Goal: Information Seeking & Learning: Compare options

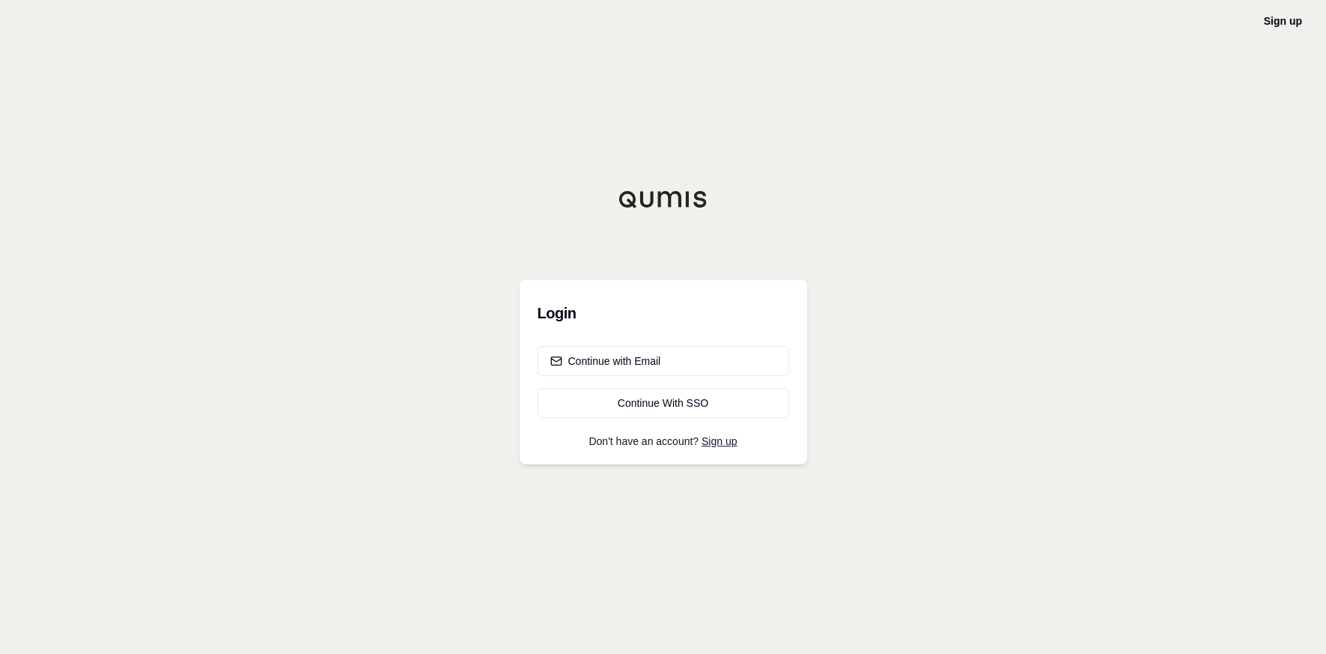
click at [487, 534] on div "Sign up Login Continue with Email Continue With SSO Don't have an account? Sign…" at bounding box center [663, 327] width 1326 height 654
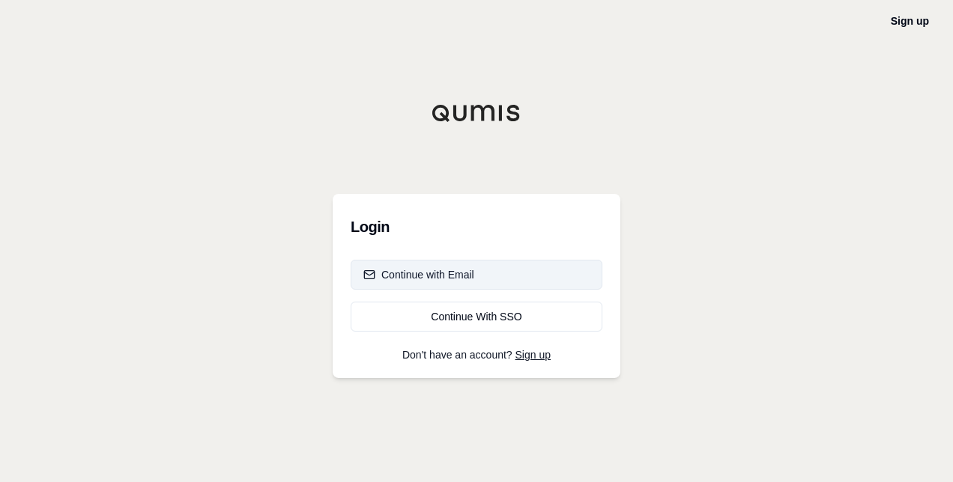
click at [443, 286] on button "Continue with Email" at bounding box center [476, 275] width 252 height 30
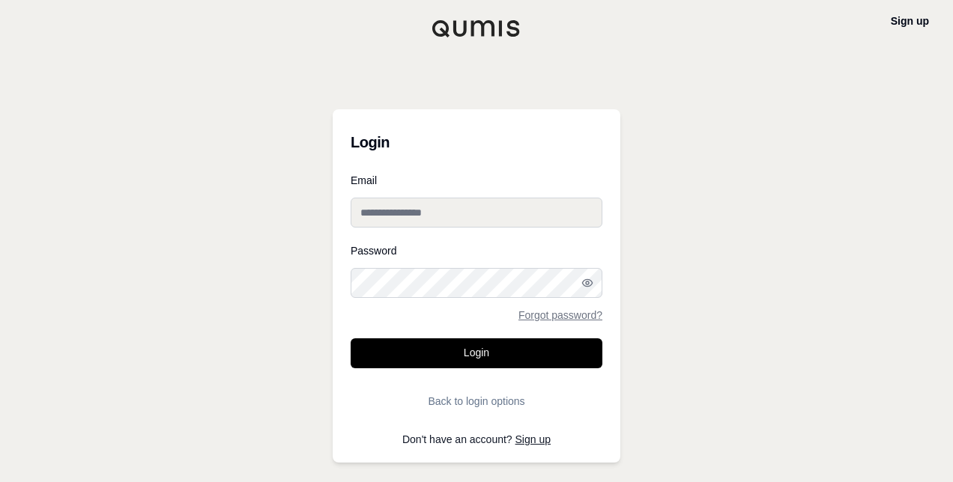
type input "**********"
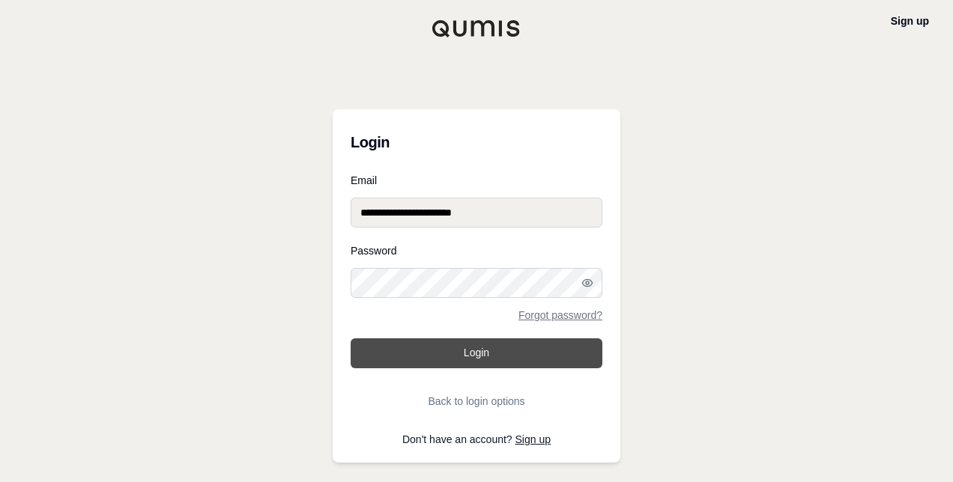
click at [431, 355] on button "Login" at bounding box center [476, 353] width 252 height 30
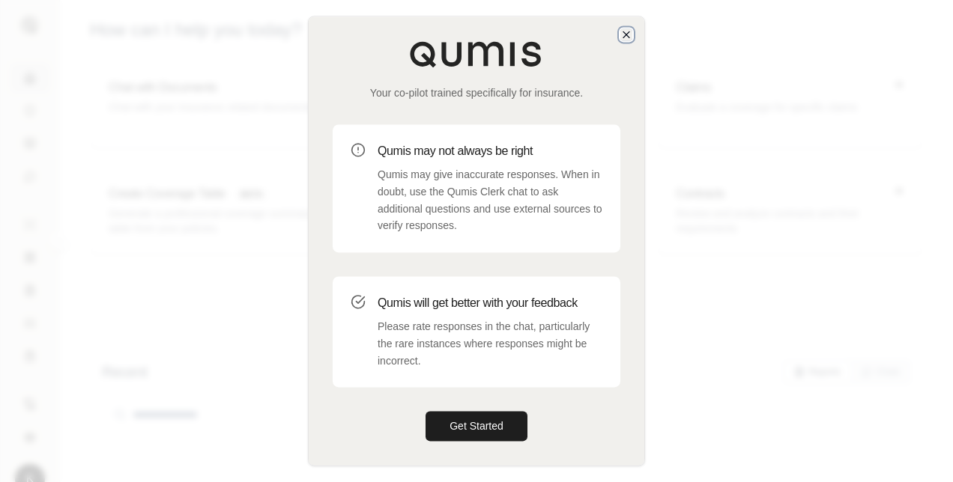
click at [622, 34] on icon "button" at bounding box center [626, 34] width 12 height 12
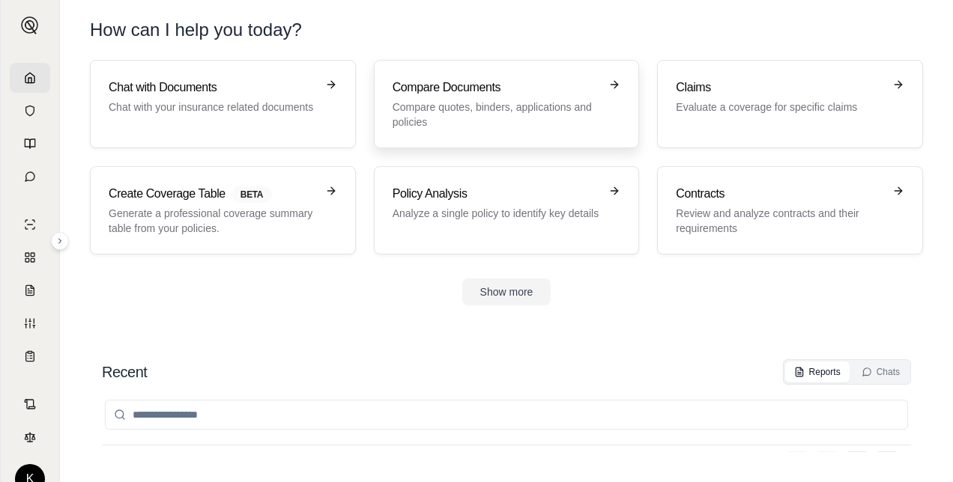
click at [471, 115] on p "Compare quotes, binders, applications and policies" at bounding box center [495, 115] width 207 height 30
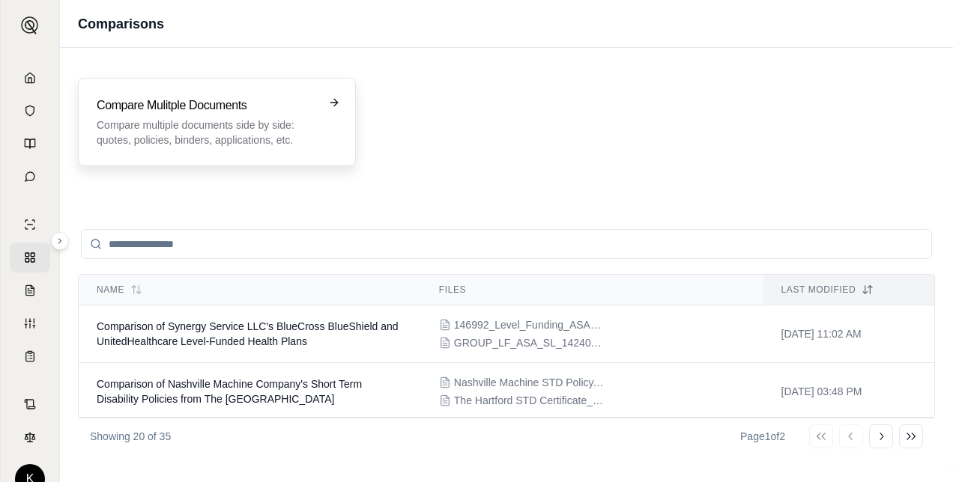
click at [253, 102] on h3 "Compare Mulitple Documents" at bounding box center [206, 106] width 219 height 18
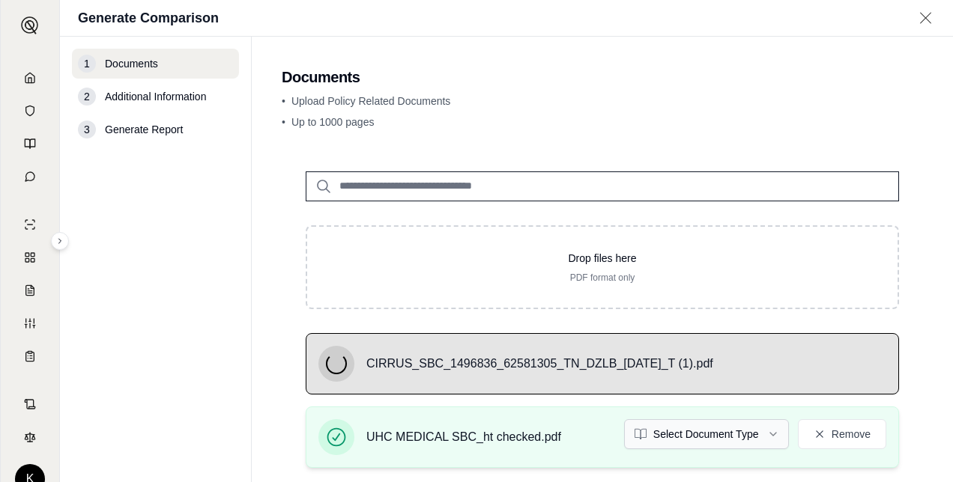
click at [712, 437] on html "K Generate Comparison 1 Documents 2 Additional Information 3 Generate Report Do…" at bounding box center [476, 241] width 953 height 482
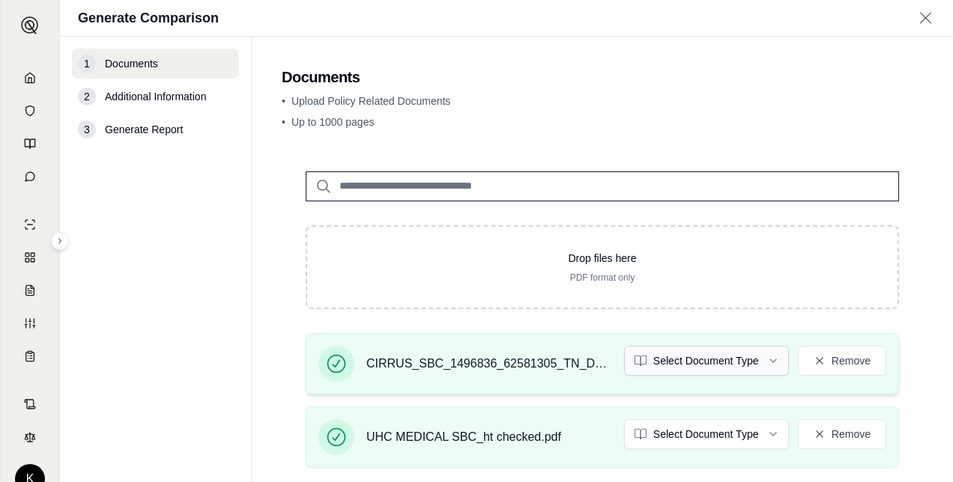
click at [731, 363] on html "K Generate Comparison 1 Documents 2 Additional Information 3 Generate Report Do…" at bounding box center [476, 241] width 953 height 482
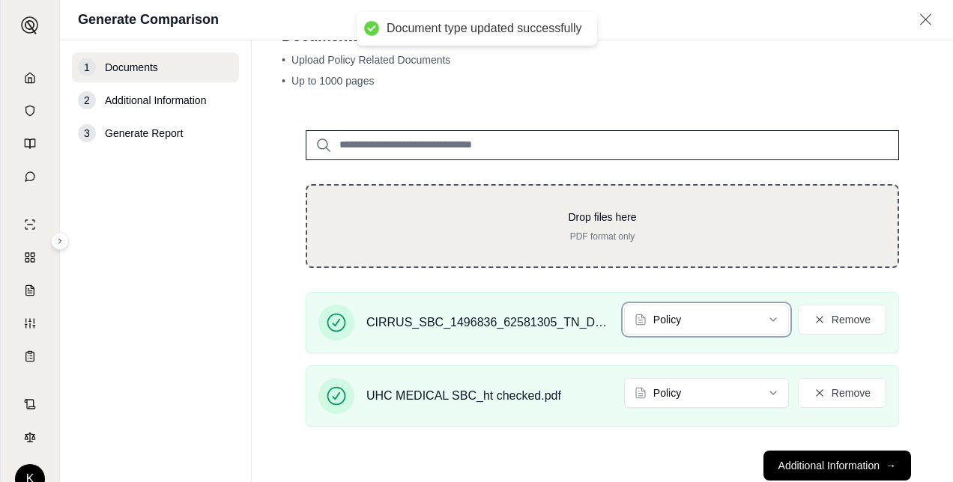
scroll to position [84, 0]
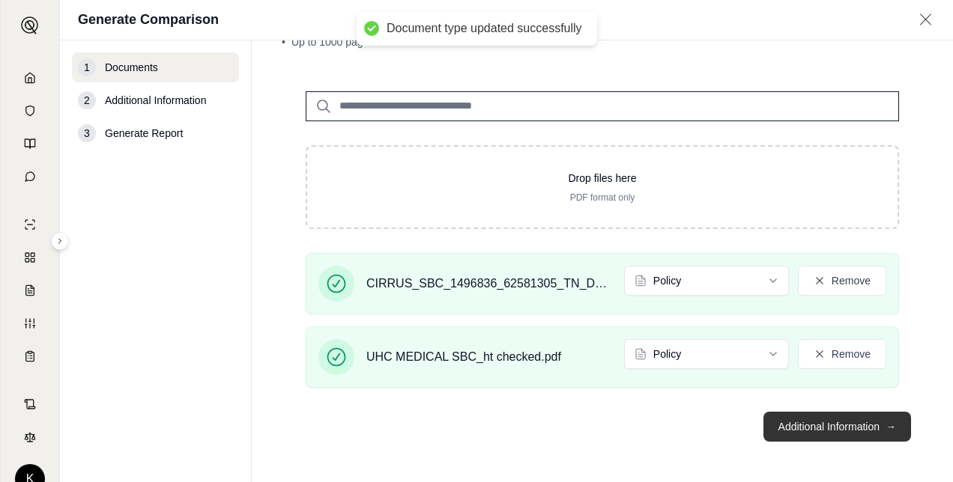
click at [827, 412] on button "Additional Information →" at bounding box center [837, 427] width 148 height 30
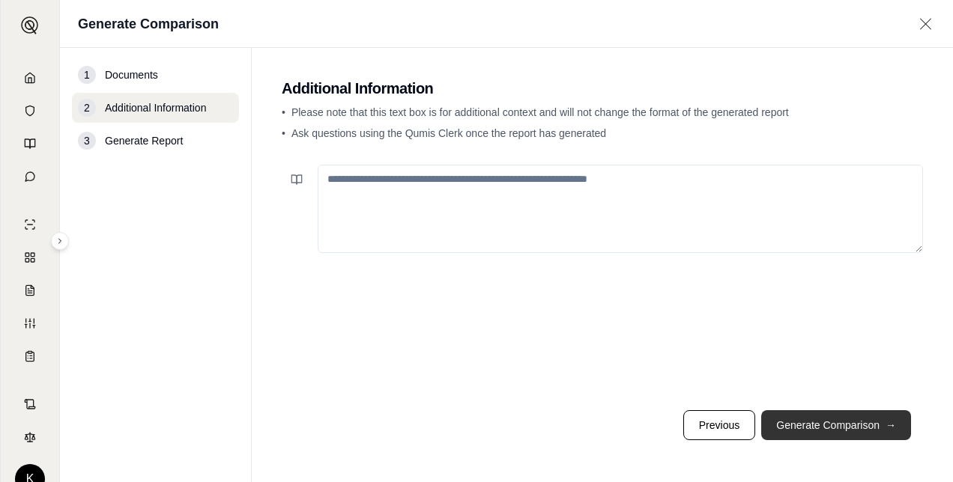
click at [789, 428] on button "Generate Comparison →" at bounding box center [836, 425] width 150 height 30
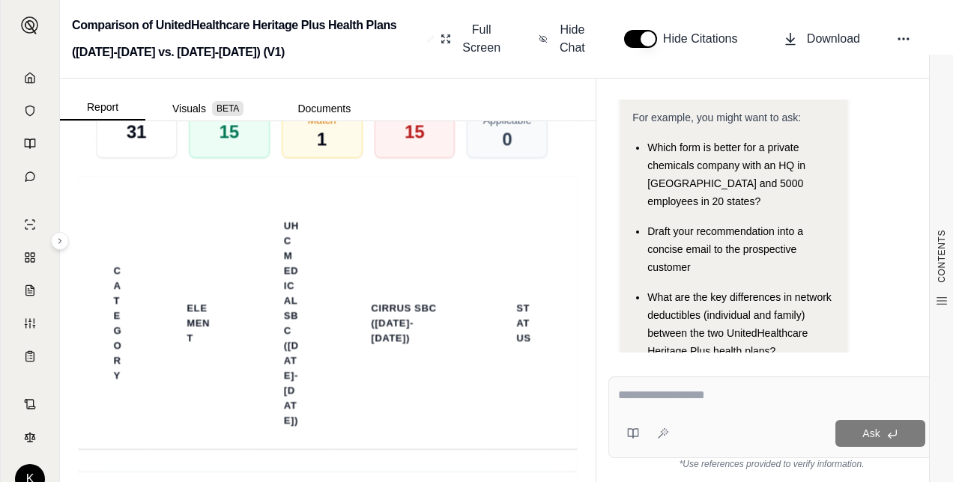
scroll to position [2995, 0]
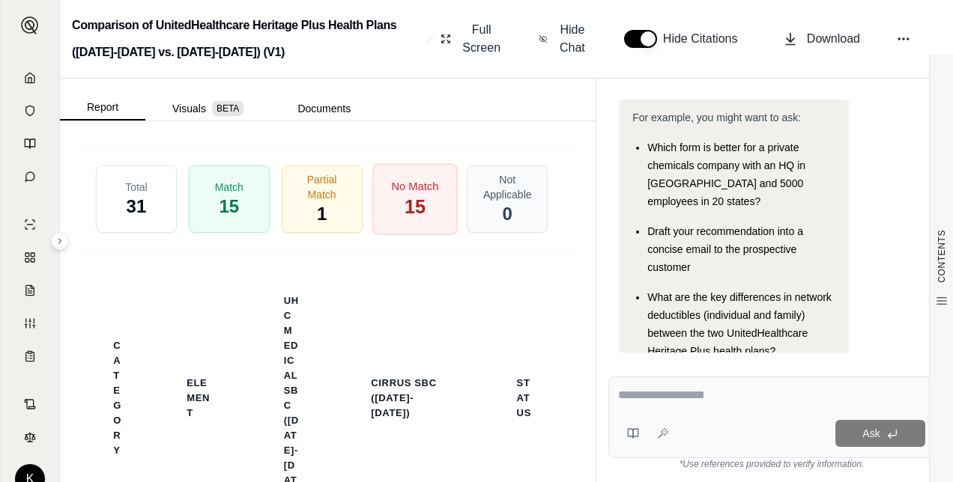
click at [419, 194] on span "No Match" at bounding box center [414, 186] width 47 height 16
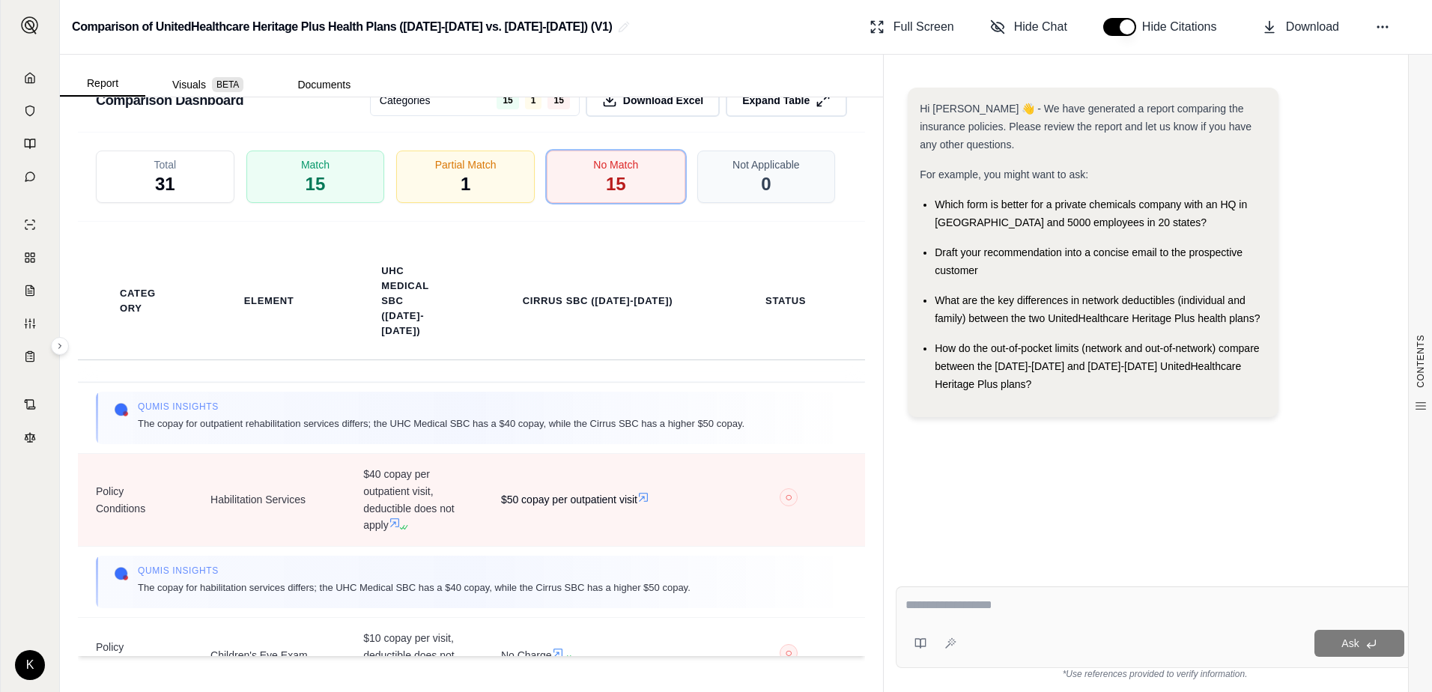
scroll to position [1931, 0]
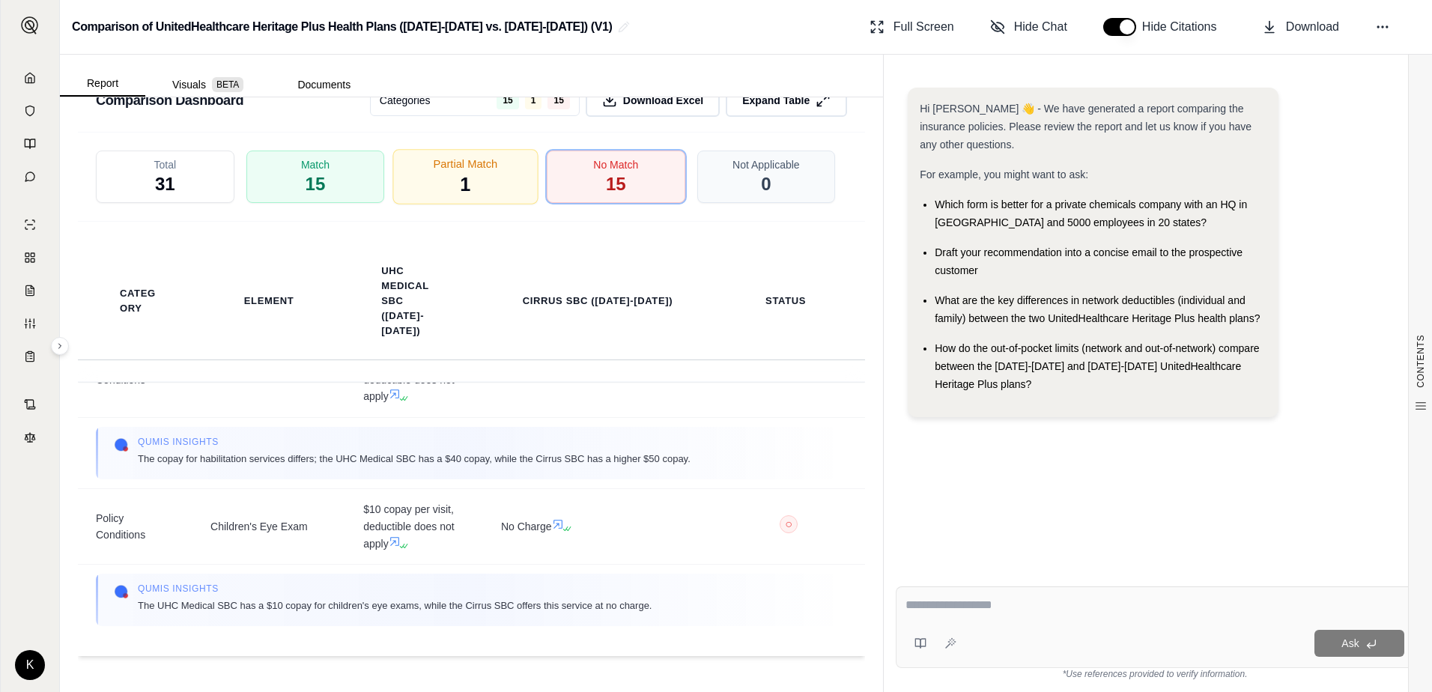
click at [461, 188] on span "1" at bounding box center [466, 184] width 10 height 25
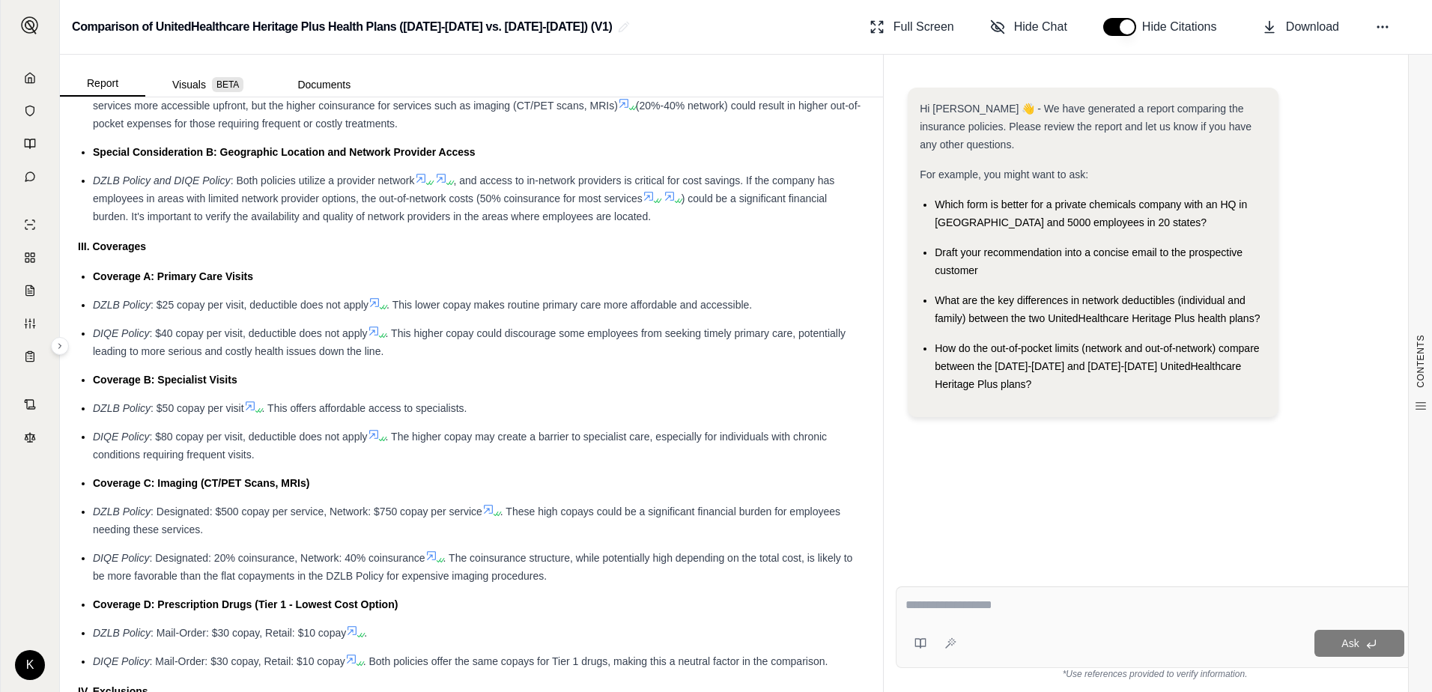
scroll to position [1423, 0]
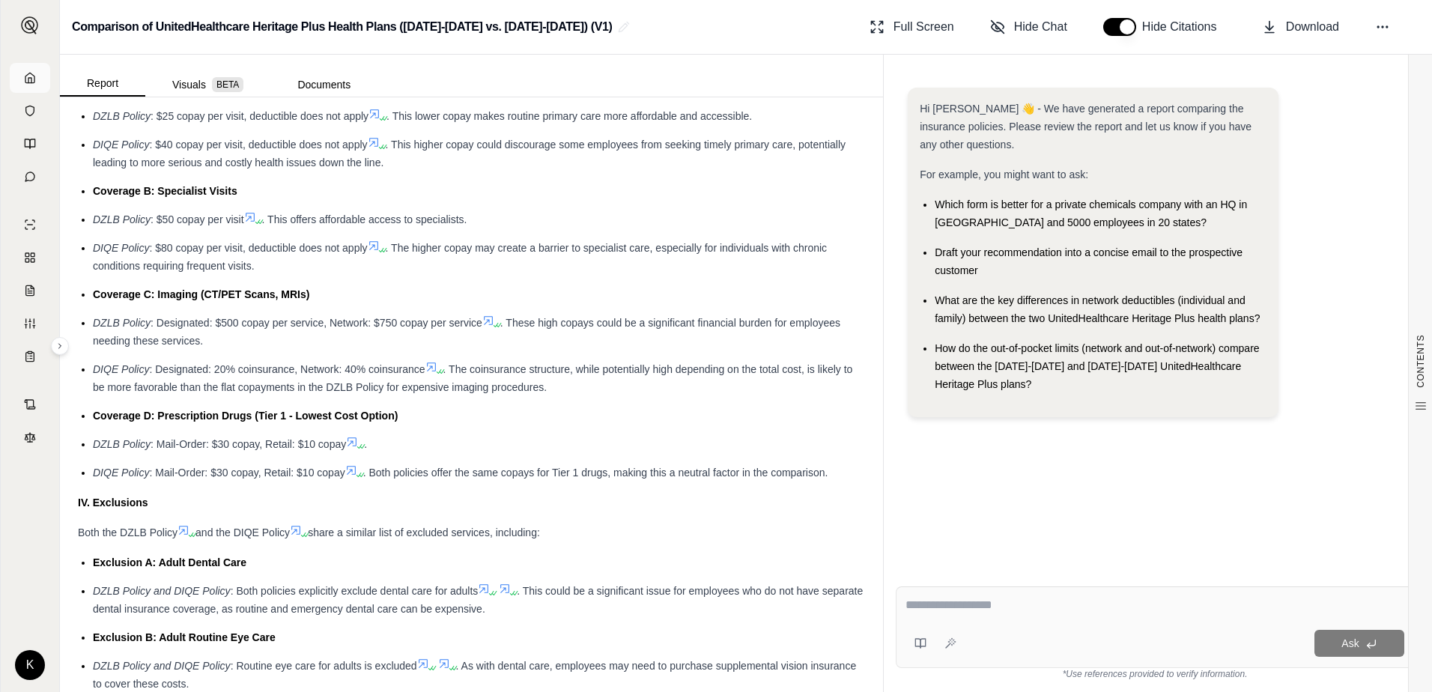
click at [26, 78] on icon at bounding box center [30, 78] width 12 height 12
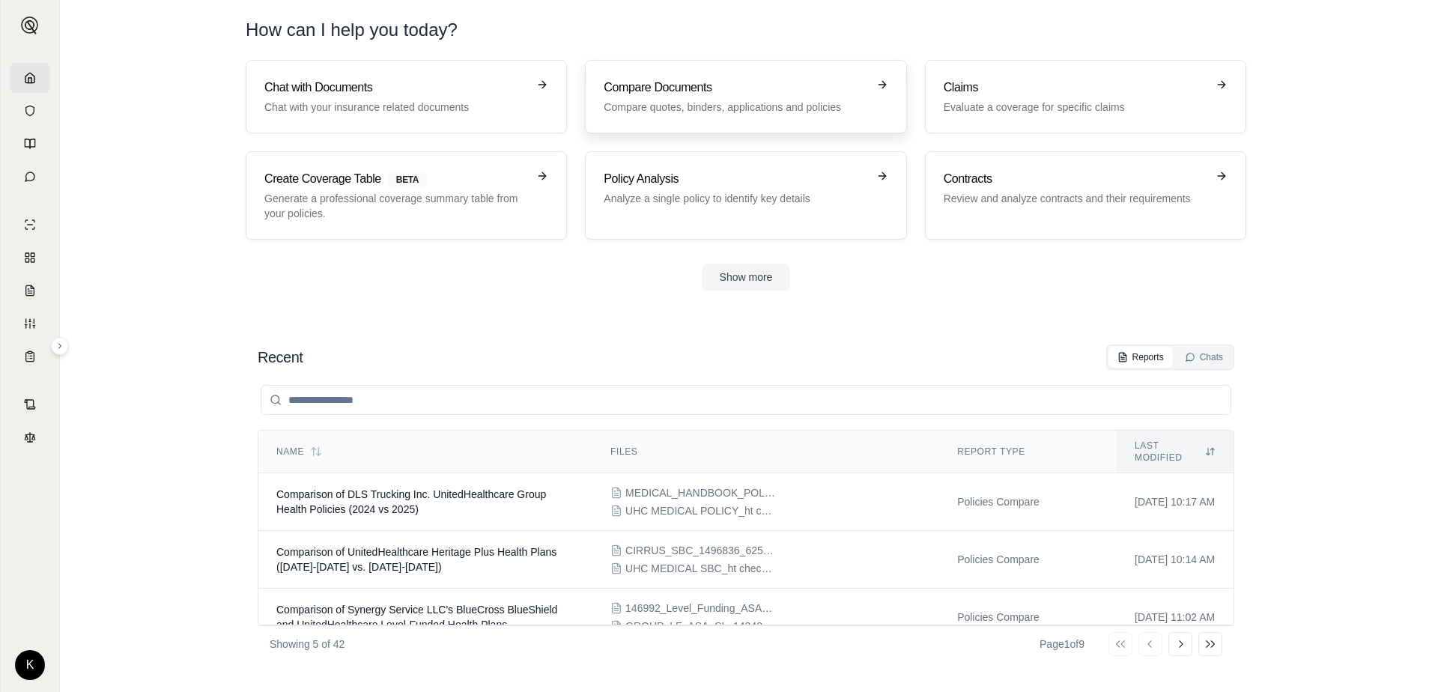
click at [749, 71] on link "Compare Documents Compare quotes, binders, applications and policies" at bounding box center [745, 96] width 321 height 73
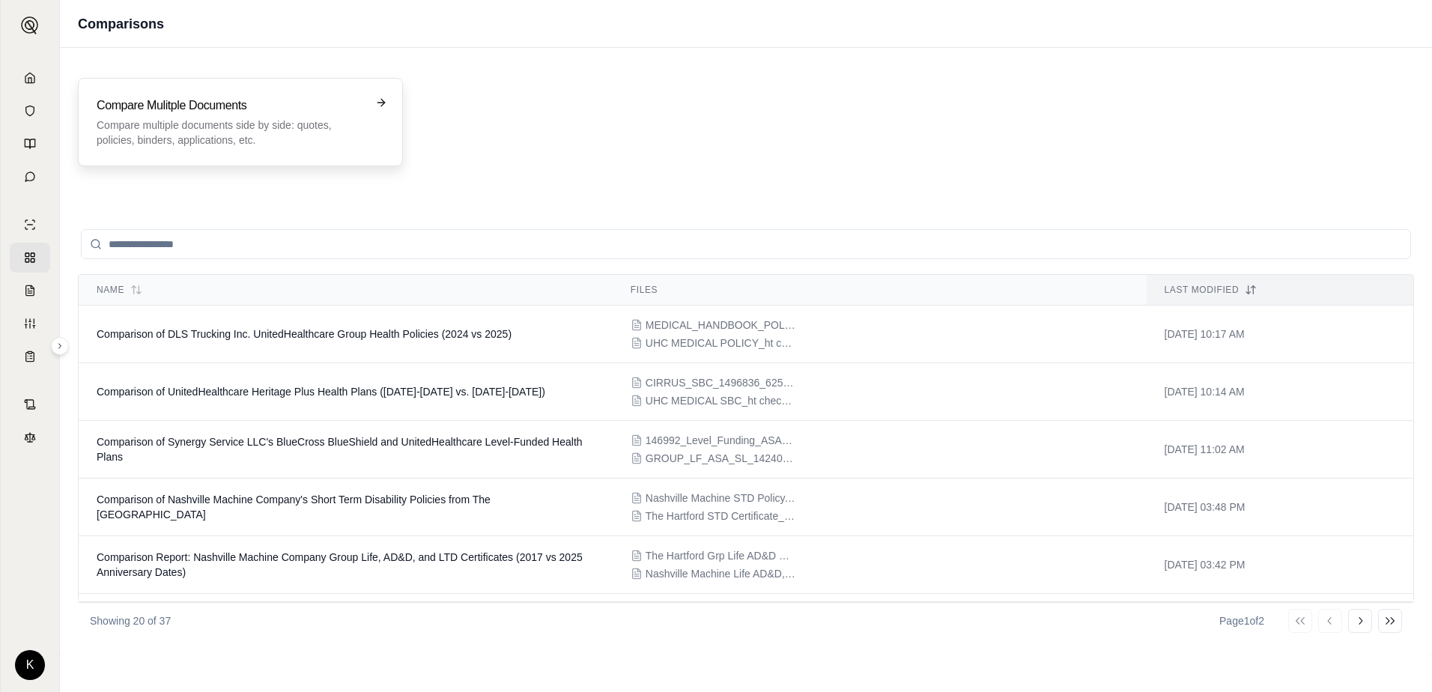
click at [254, 88] on div "Compare Mulitple Documents Compare multiple documents side by side: quotes, pol…" at bounding box center [240, 122] width 325 height 88
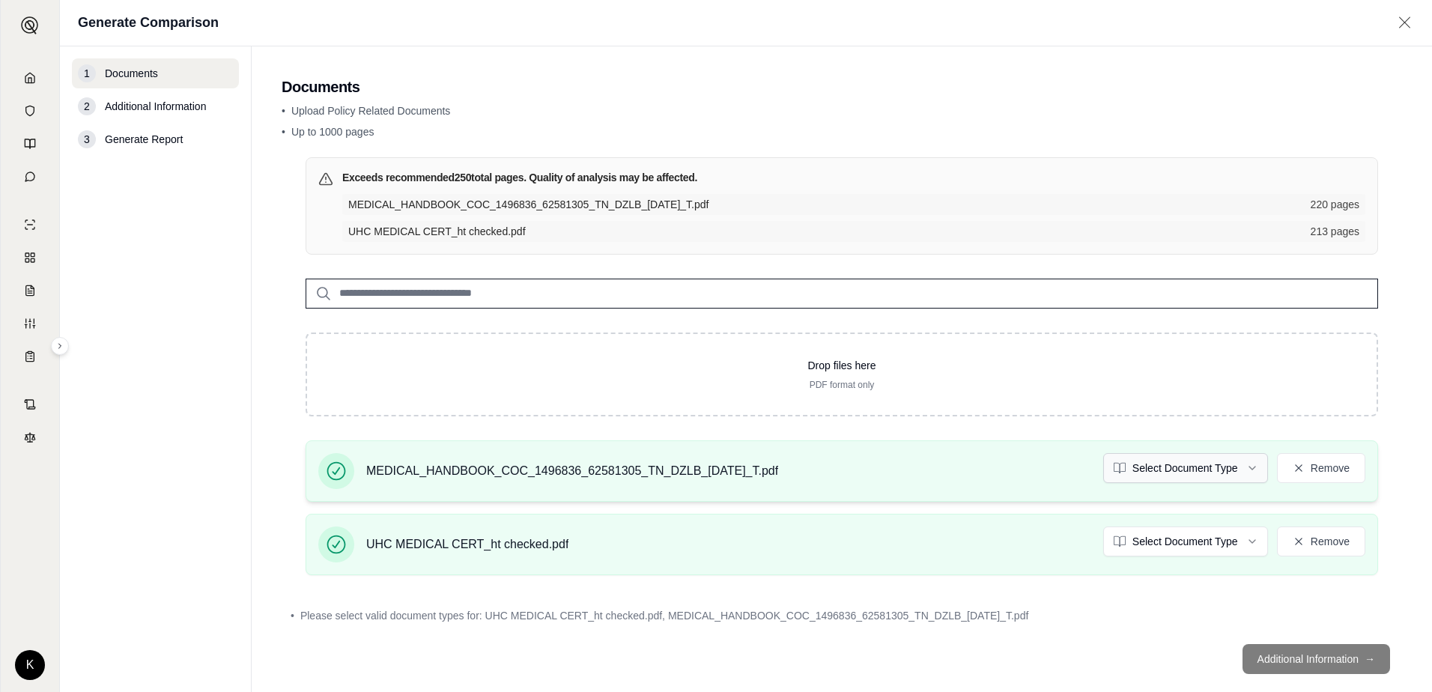
click at [1230, 473] on html "K Generate Comparison 1 Documents 2 Additional Information 3 Generate Report Do…" at bounding box center [716, 346] width 1432 height 692
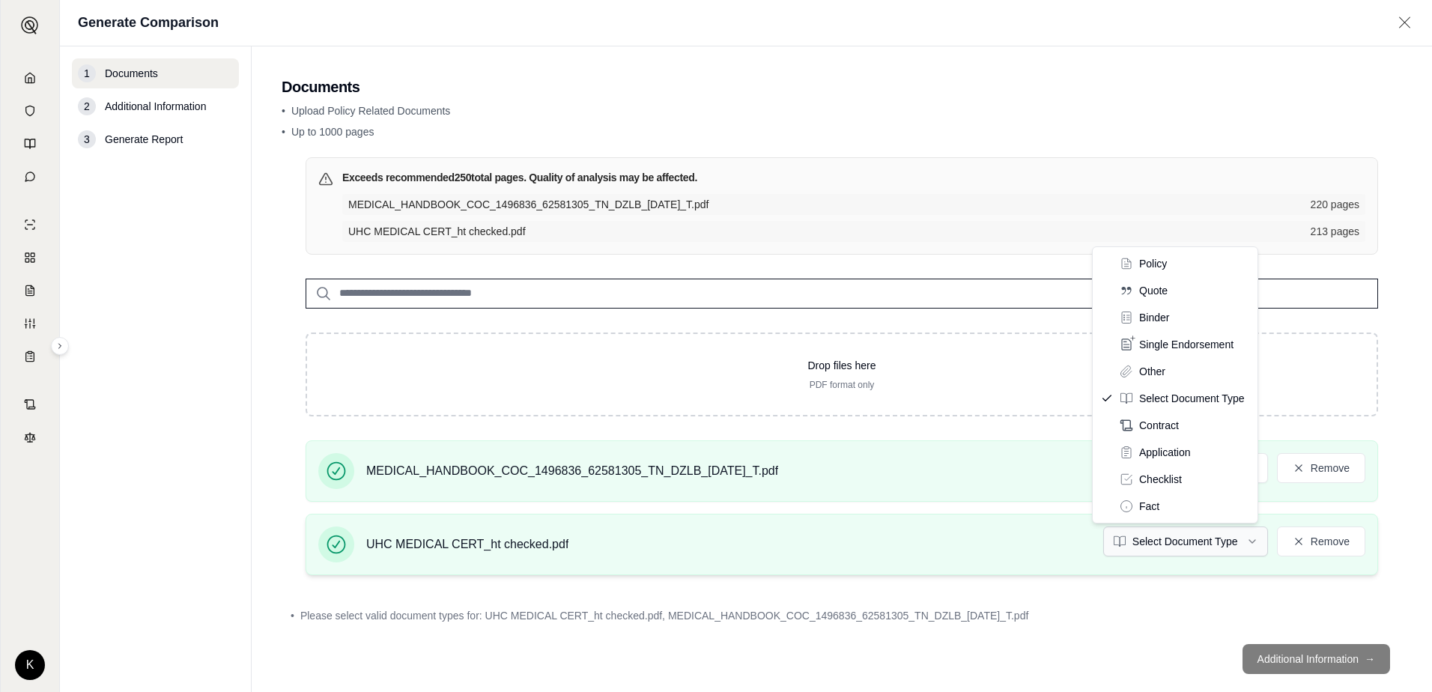
click at [1179, 541] on html "K Generate Comparison 1 Documents 2 Additional Information 3 Generate Report Do…" at bounding box center [716, 346] width 1432 height 692
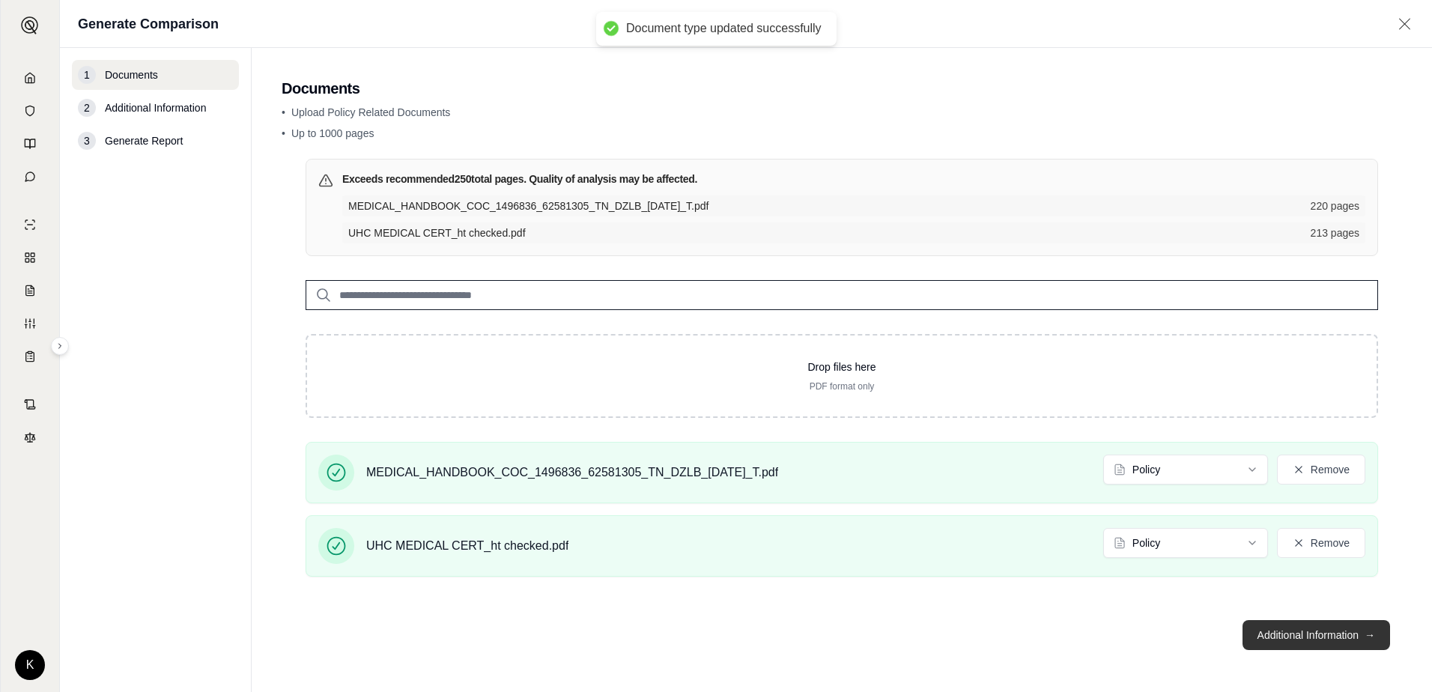
click at [1300, 623] on button "Additional Information →" at bounding box center [1316, 635] width 148 height 30
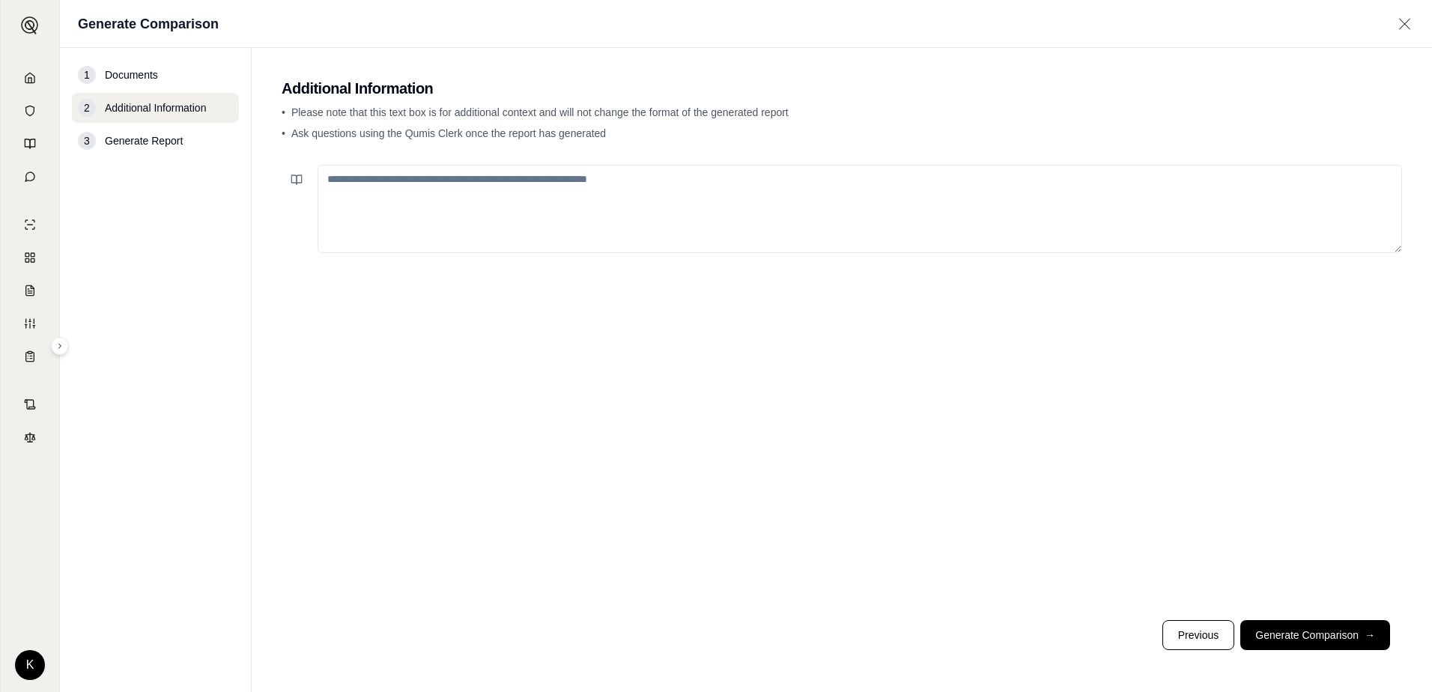
click at [1325, 638] on button "Generate Comparison →" at bounding box center [1315, 635] width 150 height 30
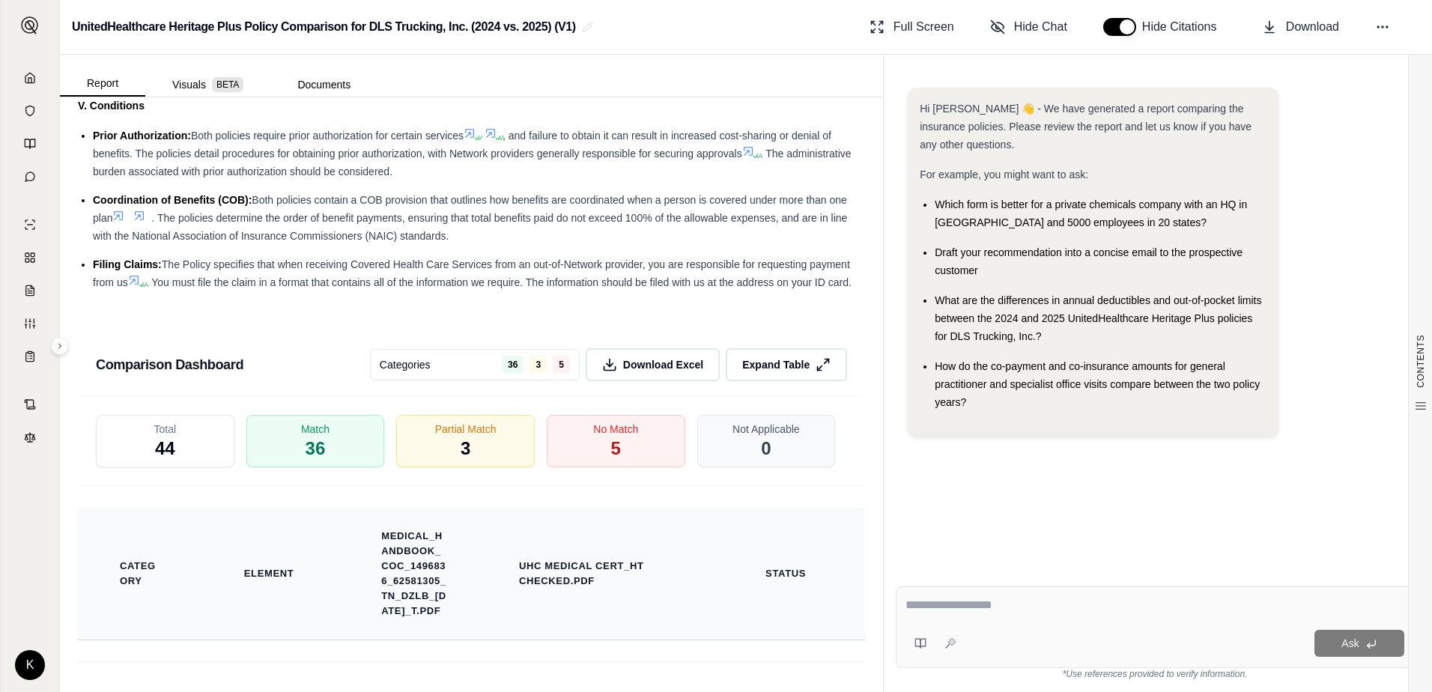
scroll to position [2379, 0]
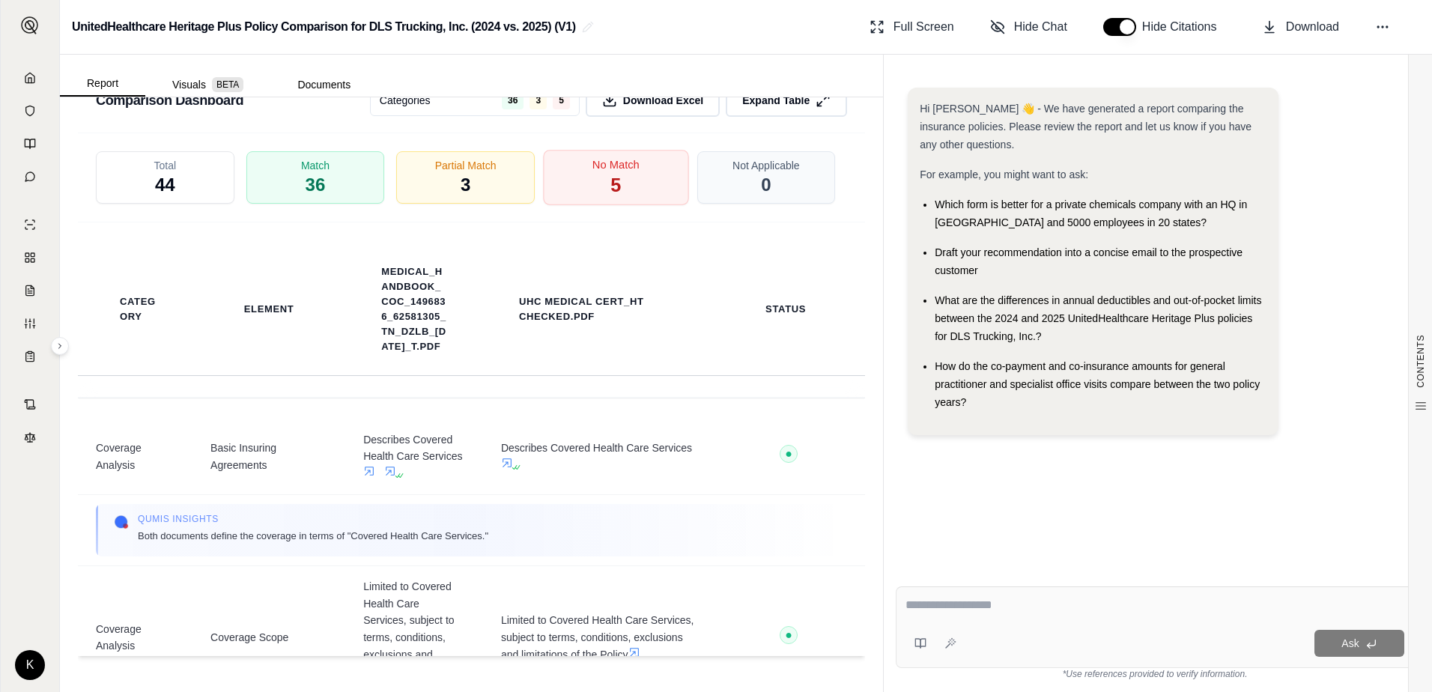
click at [577, 180] on div "No Match 5" at bounding box center [615, 177] width 145 height 55
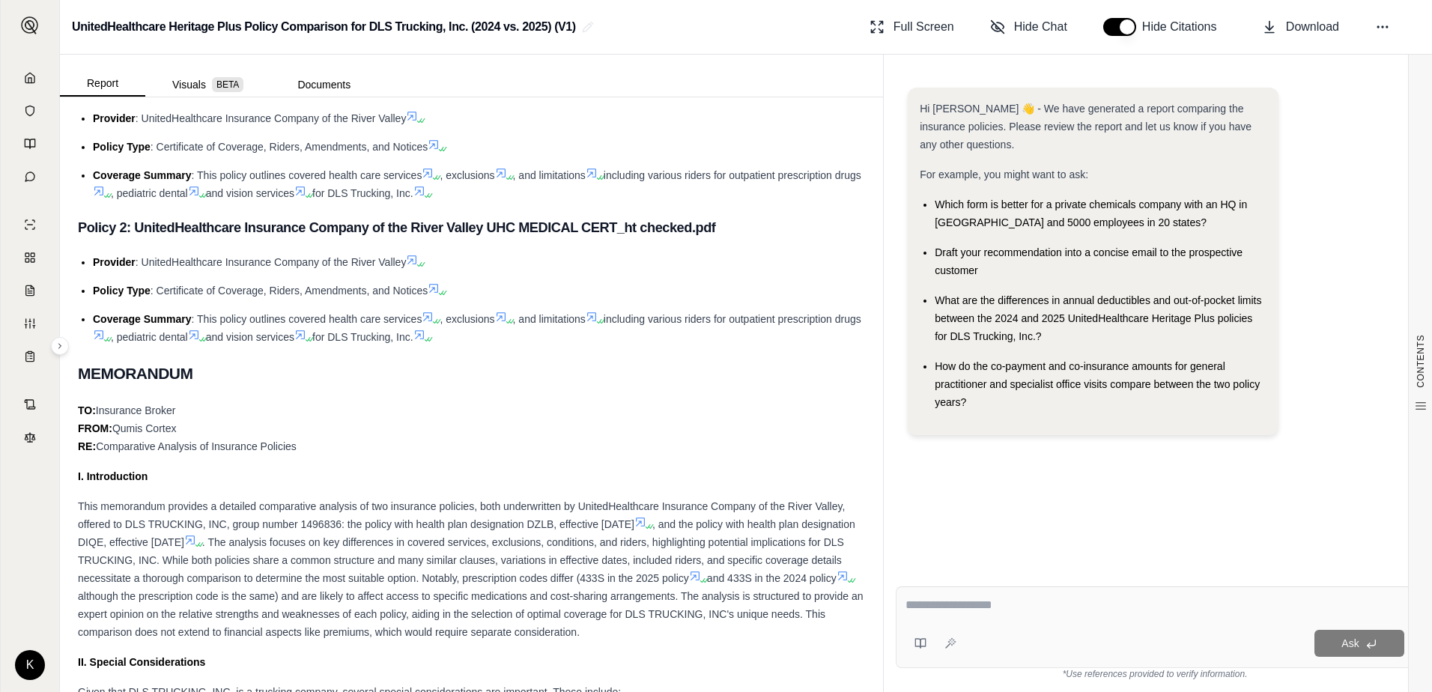
scroll to position [0, 0]
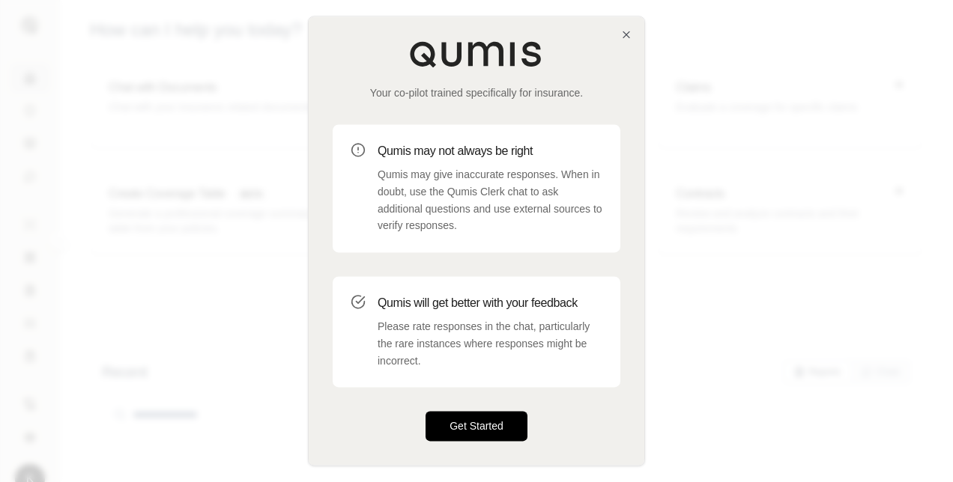
click at [503, 432] on button "Get Started" at bounding box center [476, 427] width 102 height 30
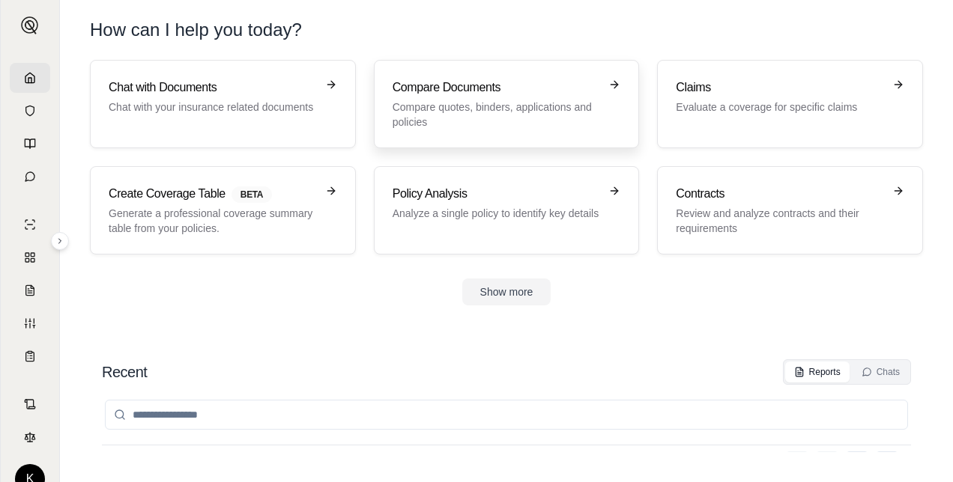
click at [526, 113] on p "Compare quotes, binders, applications and policies" at bounding box center [495, 115] width 207 height 30
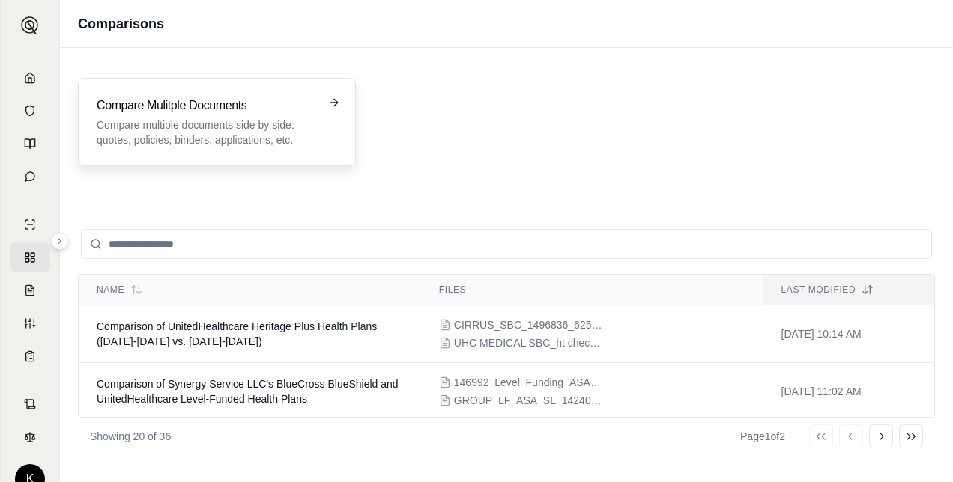
click at [174, 154] on div "Compare Mulitple Documents Compare multiple documents side by side: quotes, pol…" at bounding box center [217, 122] width 278 height 88
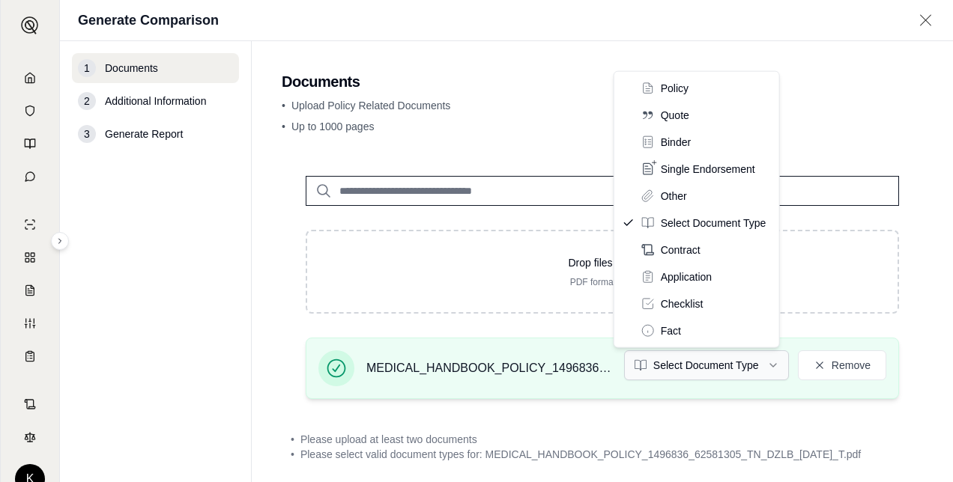
click at [711, 360] on html "K Generate Comparison 1 Documents 2 Additional Information 3 Generate Report Do…" at bounding box center [476, 241] width 953 height 482
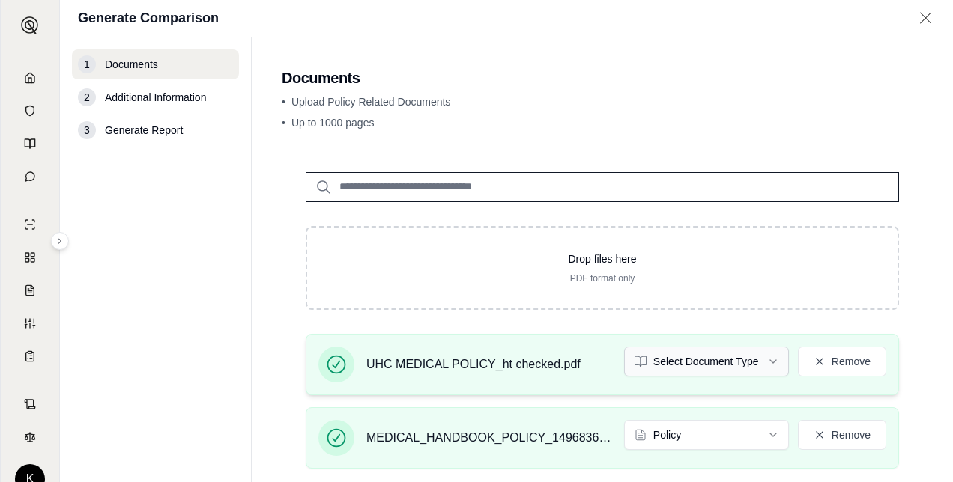
click at [726, 368] on html "K Generate Comparison 1 Documents 2 Additional Information 3 Generate Report Do…" at bounding box center [476, 241] width 953 height 482
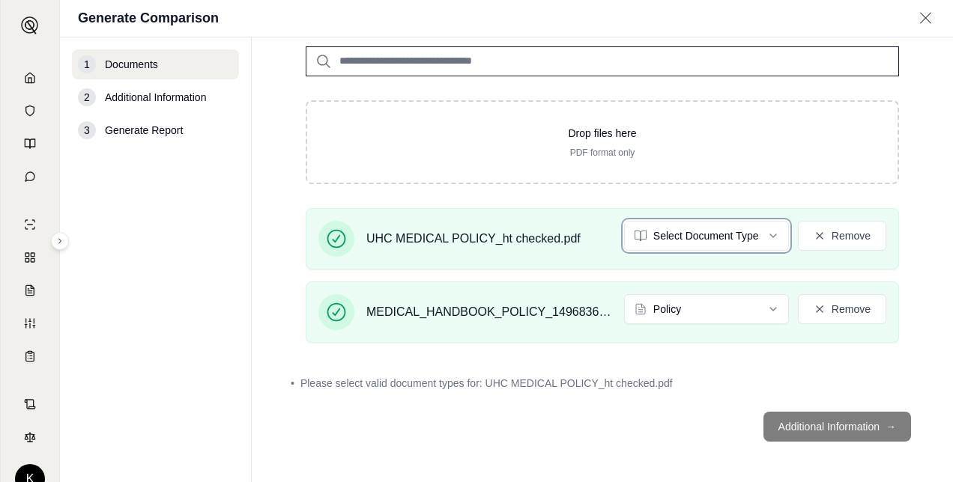
scroll to position [84, 0]
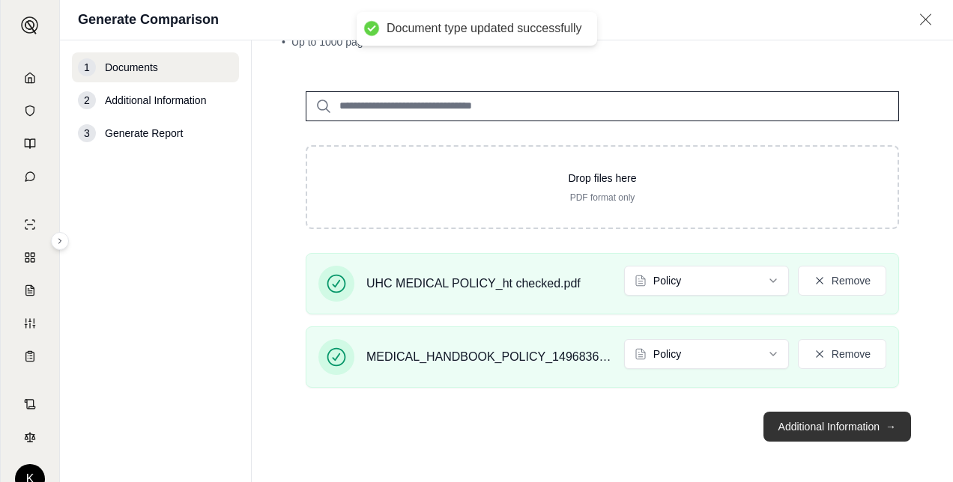
click at [795, 415] on button "Additional Information →" at bounding box center [837, 427] width 148 height 30
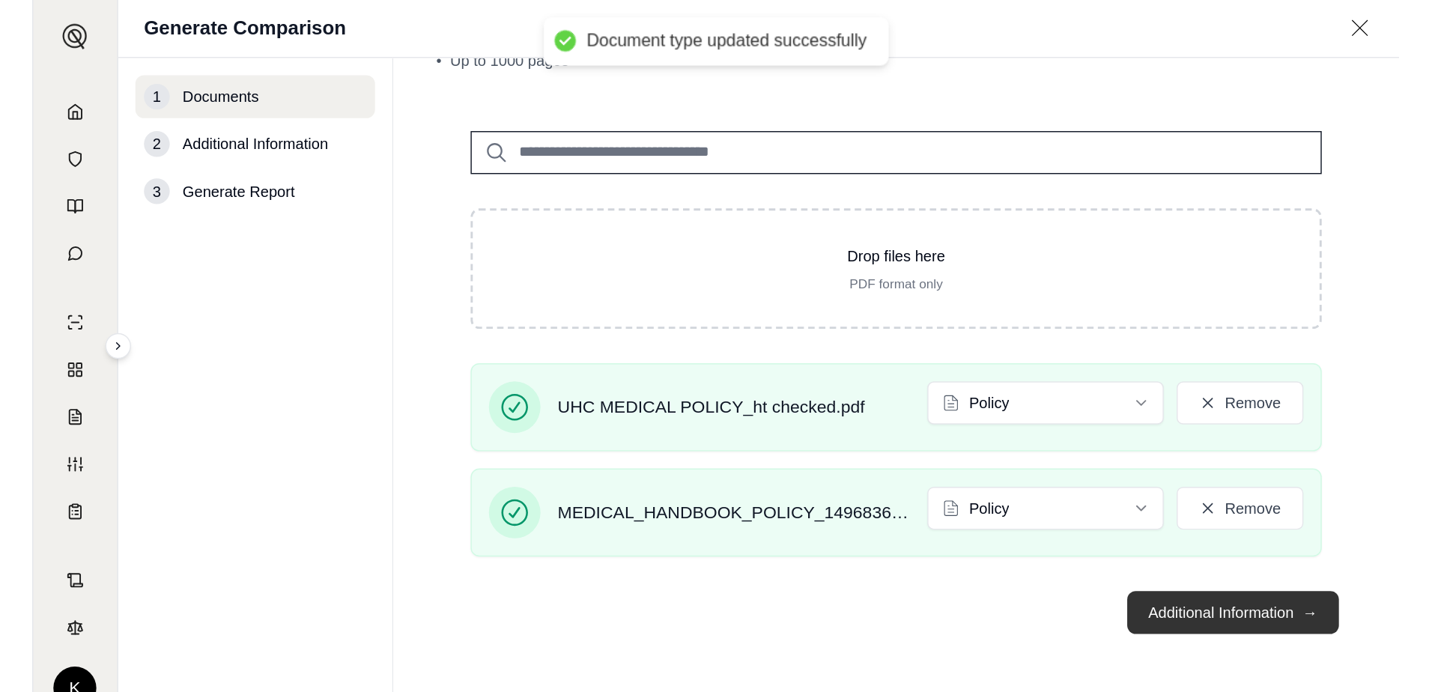
scroll to position [0, 0]
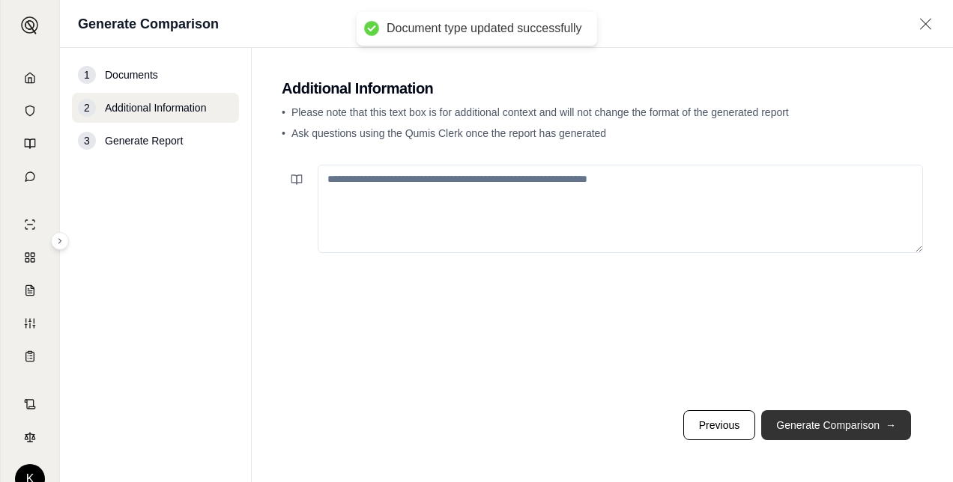
click at [815, 426] on button "Generate Comparison →" at bounding box center [836, 425] width 150 height 30
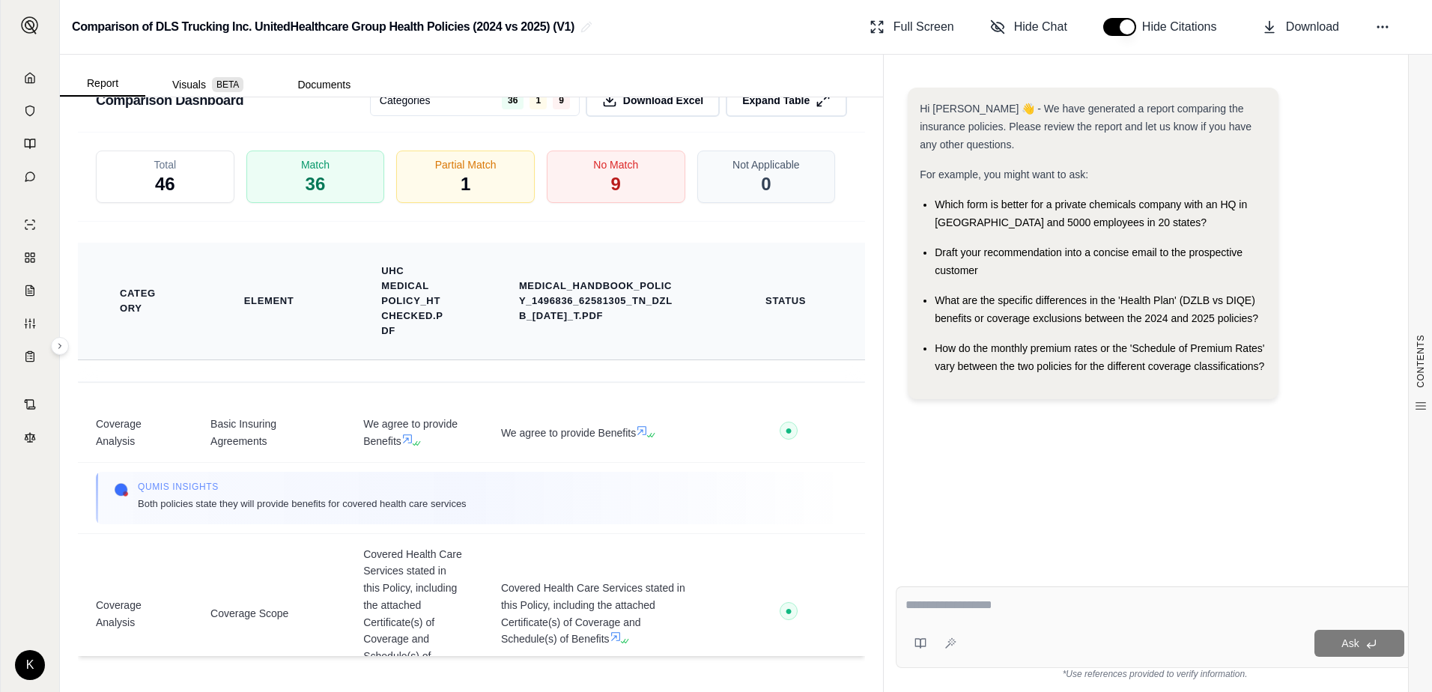
scroll to position [2457, 0]
click at [445, 189] on div "Partial Match 1" at bounding box center [465, 176] width 145 height 55
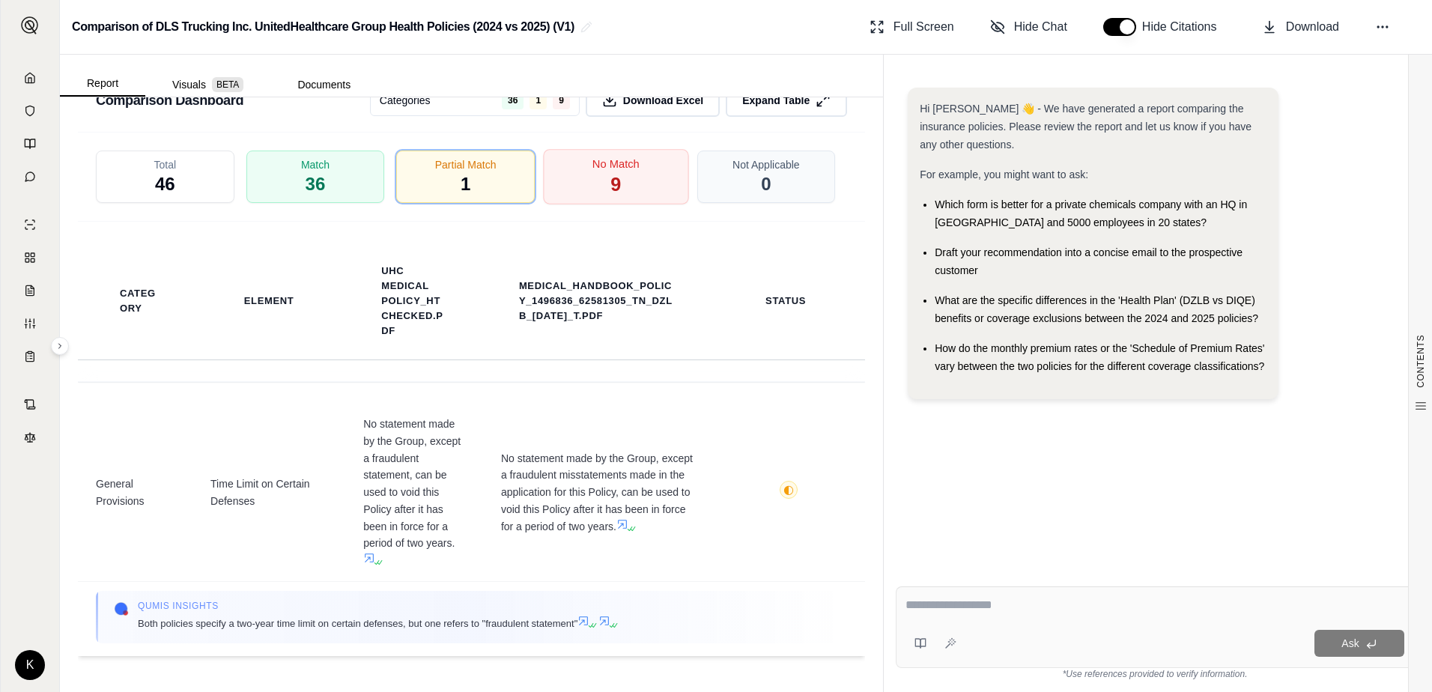
click at [620, 179] on div "No Match 9" at bounding box center [615, 176] width 145 height 55
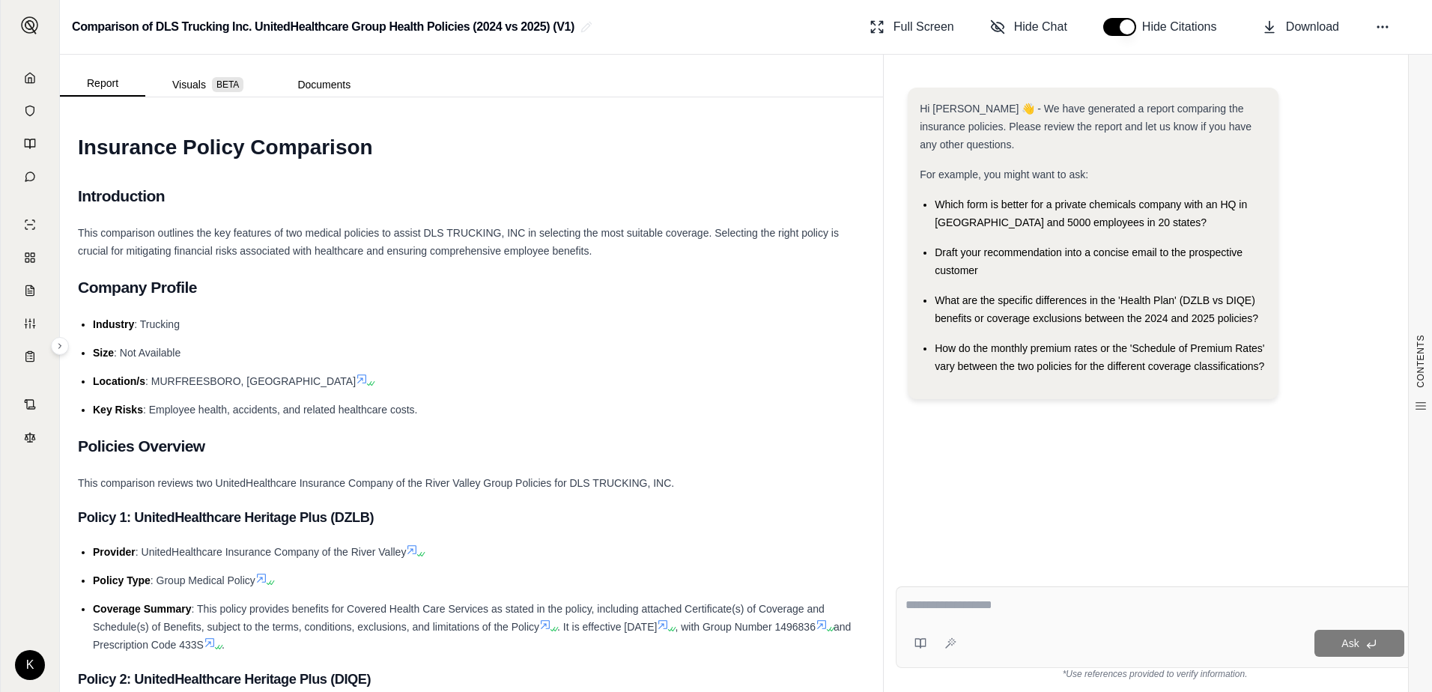
scroll to position [0, 0]
click at [22, 79] on link at bounding box center [30, 78] width 40 height 30
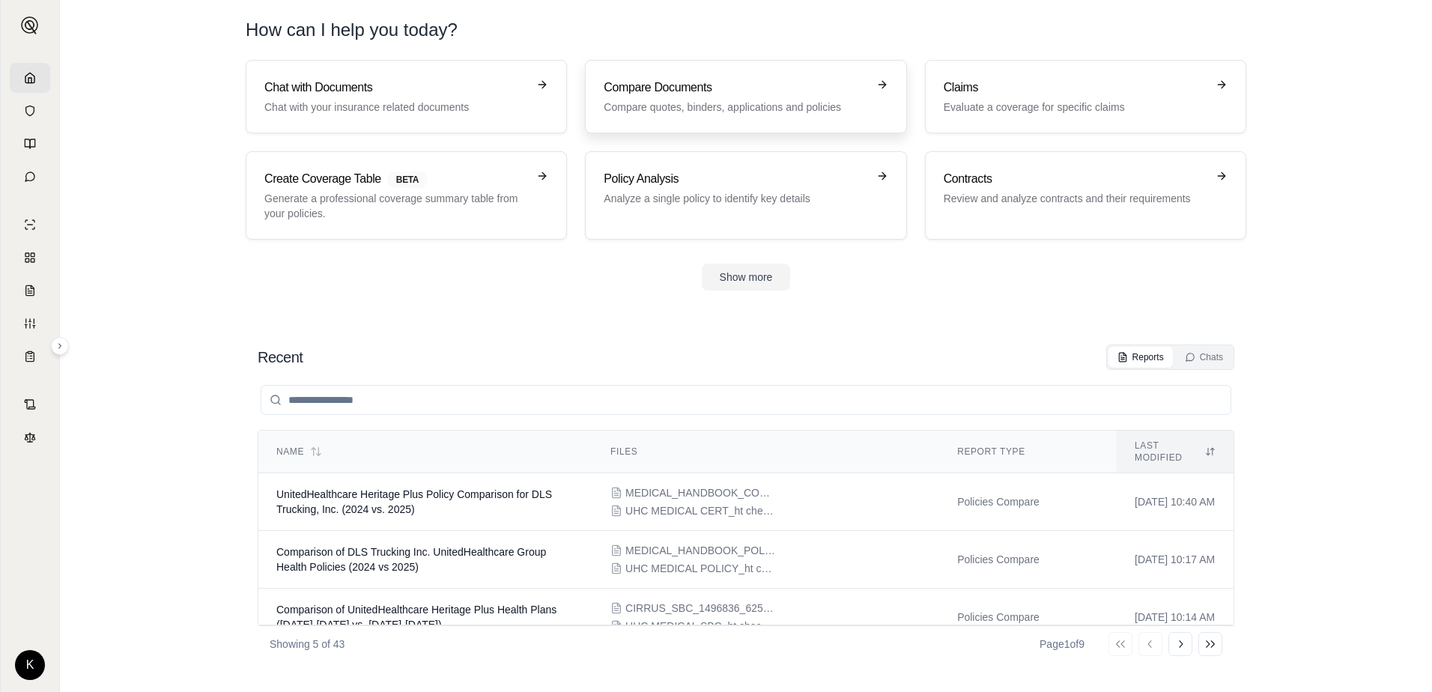
click at [729, 89] on h3 "Compare Documents" at bounding box center [735, 88] width 263 height 18
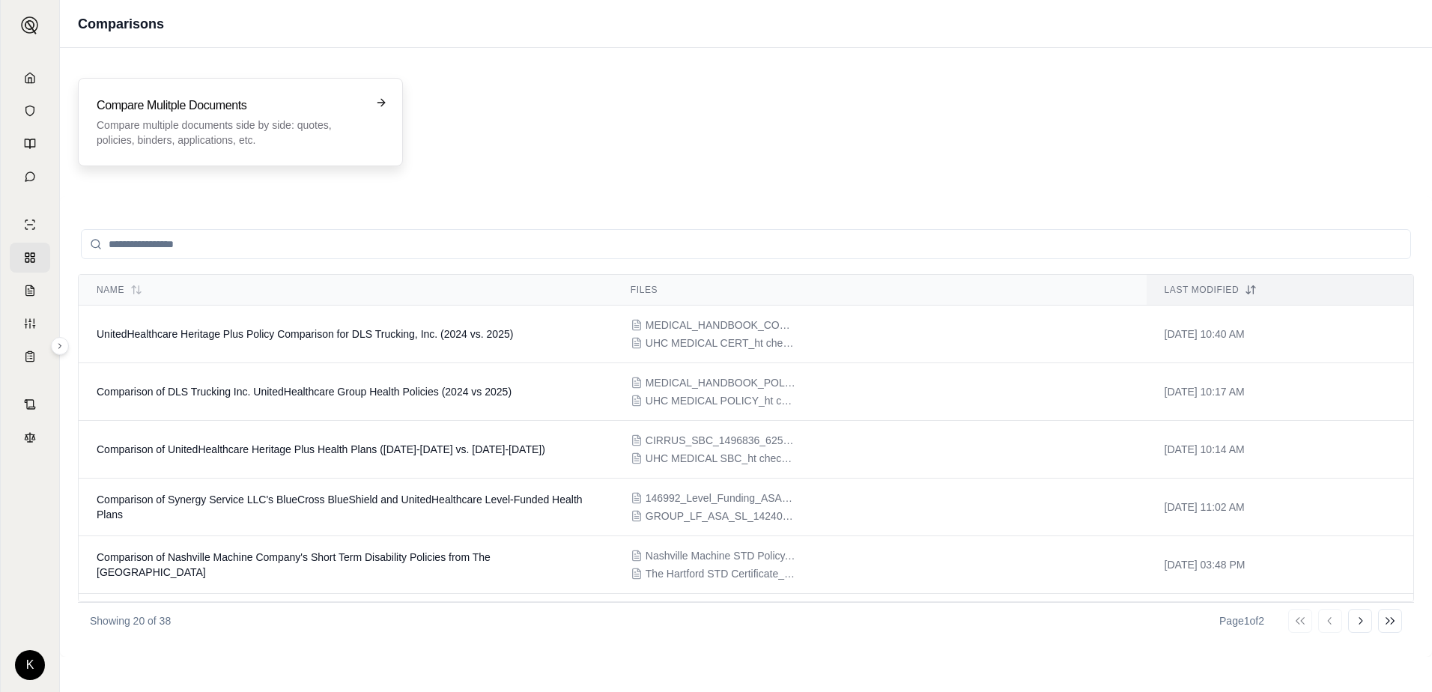
click at [261, 126] on p "Compare multiple documents side by side: quotes, policies, binders, application…" at bounding box center [230, 133] width 267 height 30
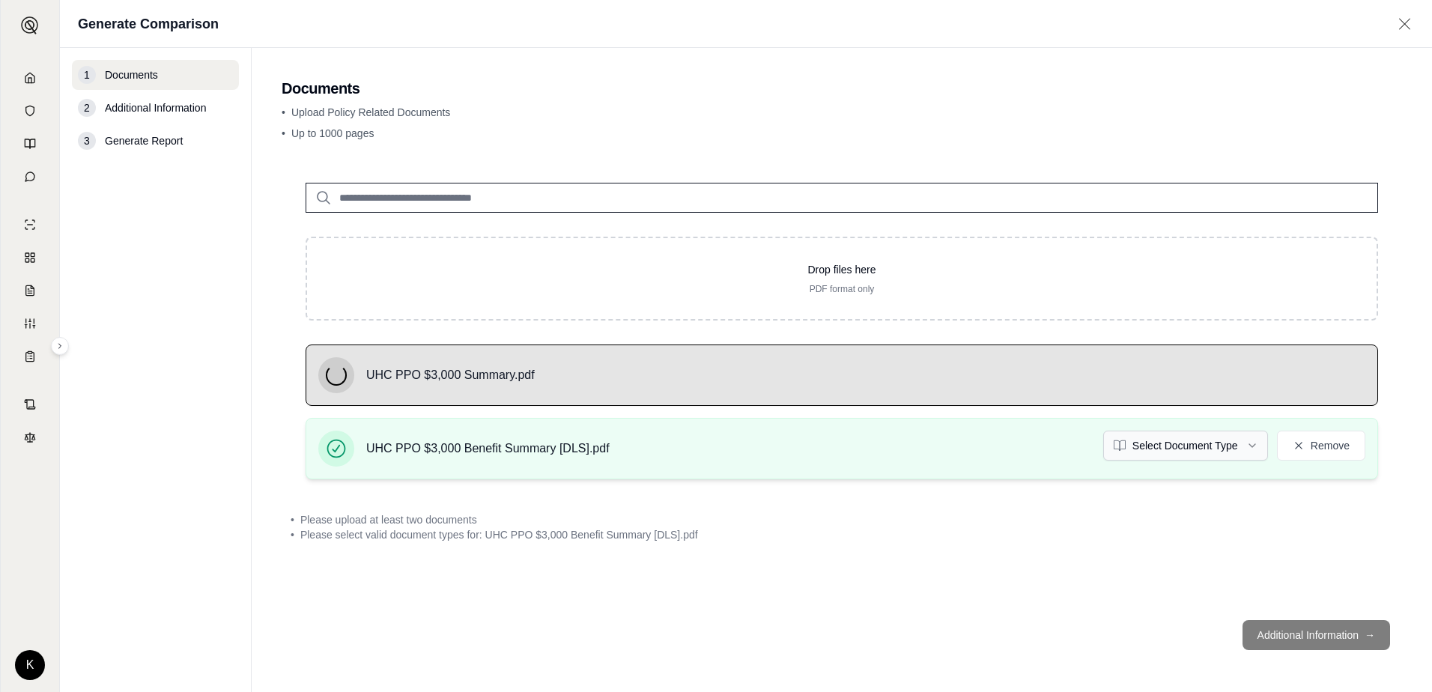
click at [952, 450] on html "K Generate Comparison 1 Documents 2 Additional Information 3 Generate Report Do…" at bounding box center [716, 346] width 1432 height 692
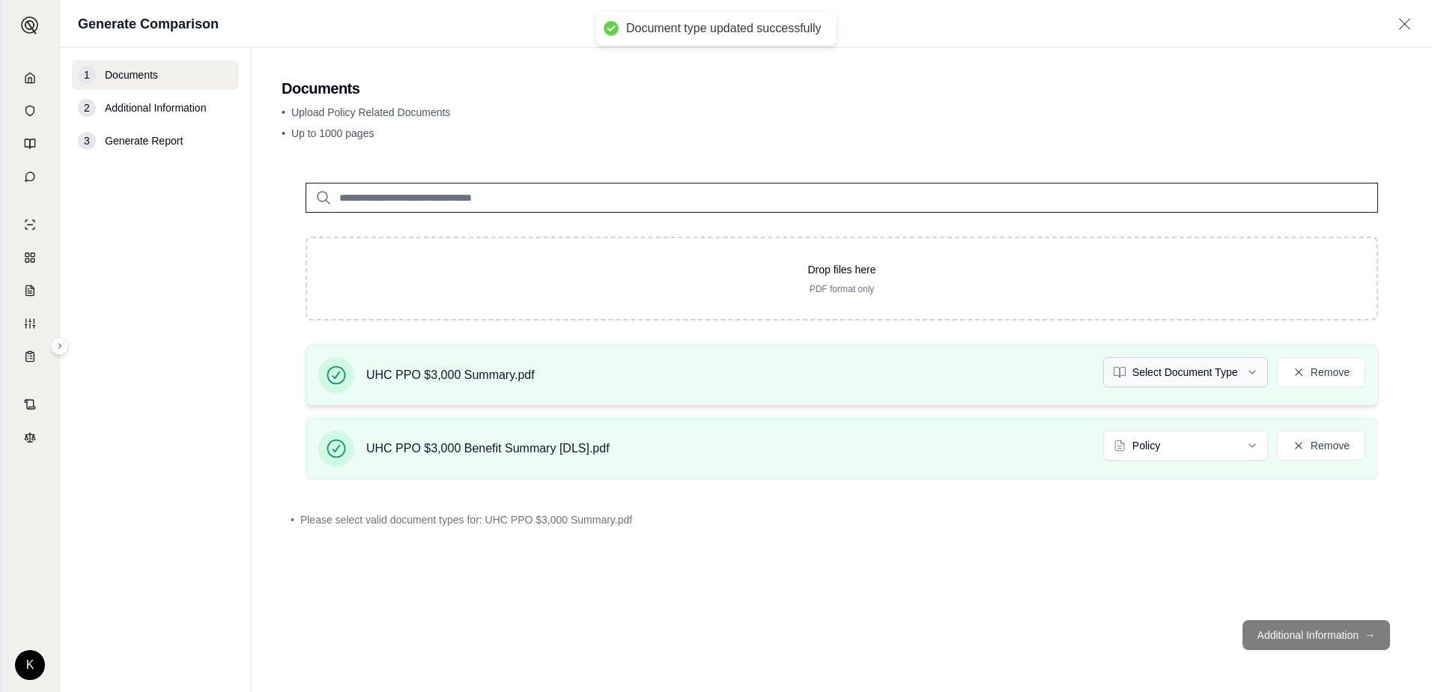
click at [952, 371] on html "Document type updated successfully K Generate Comparison 1 Documents 2 Addition…" at bounding box center [716, 346] width 1432 height 692
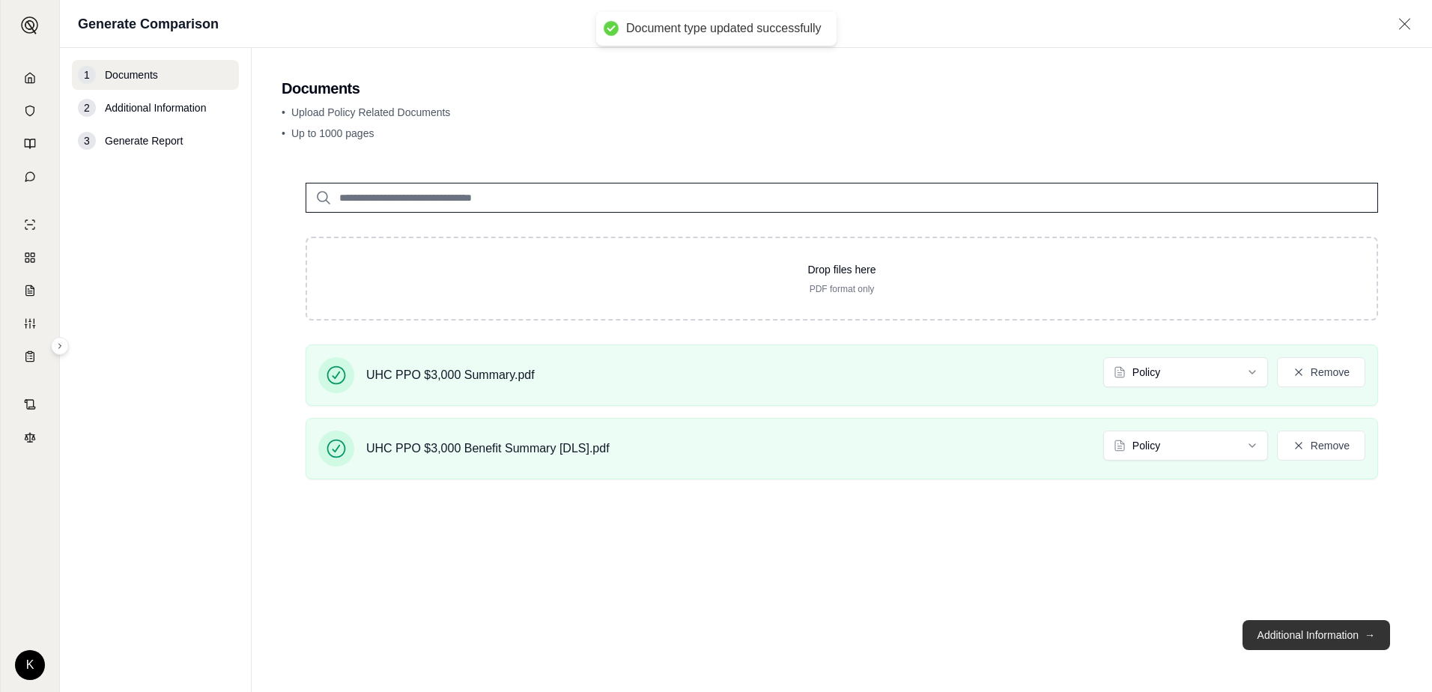
drag, startPoint x: 1271, startPoint y: 616, endPoint x: 1273, endPoint y: 636, distance: 20.3
click at [952, 482] on footer "Additional Information →" at bounding box center [842, 635] width 1120 height 54
click at [952, 482] on button "Additional Information →" at bounding box center [1316, 635] width 148 height 30
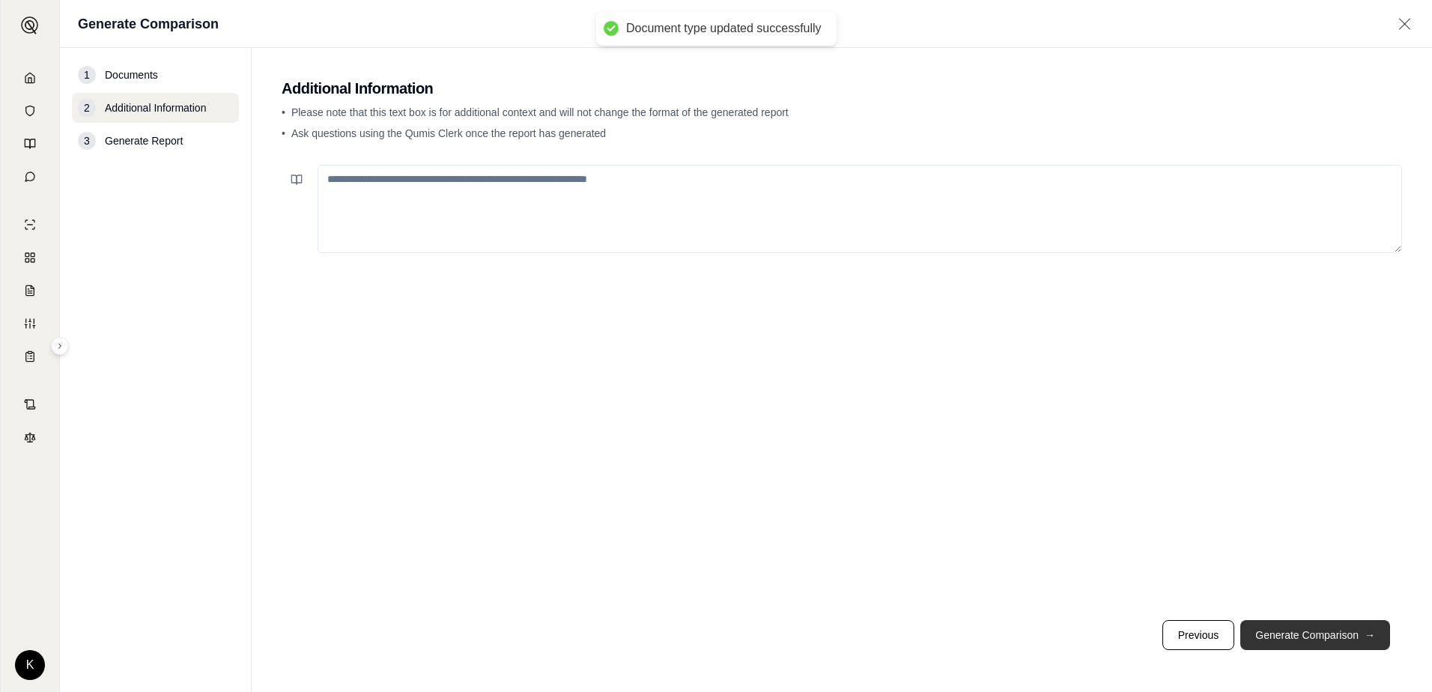
click at [952, 482] on button "Generate Comparison →" at bounding box center [1315, 635] width 150 height 30
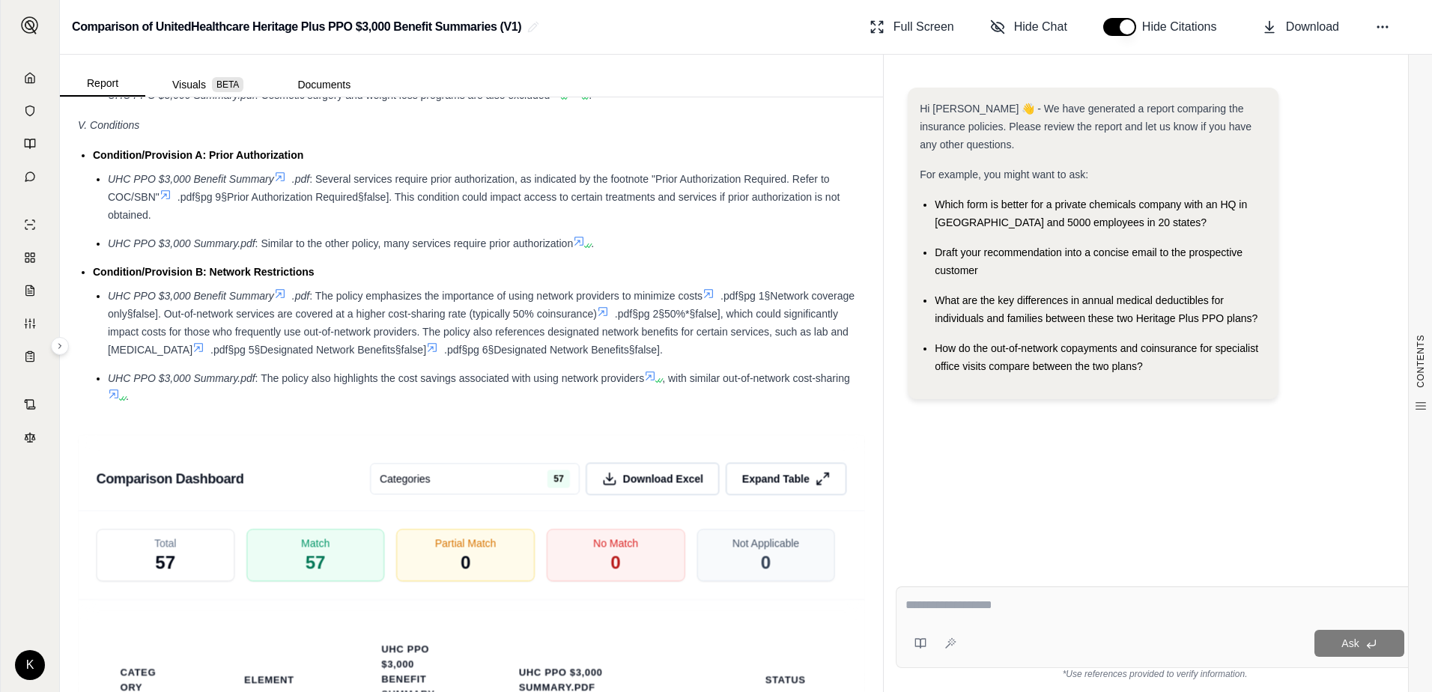
scroll to position [2550, 0]
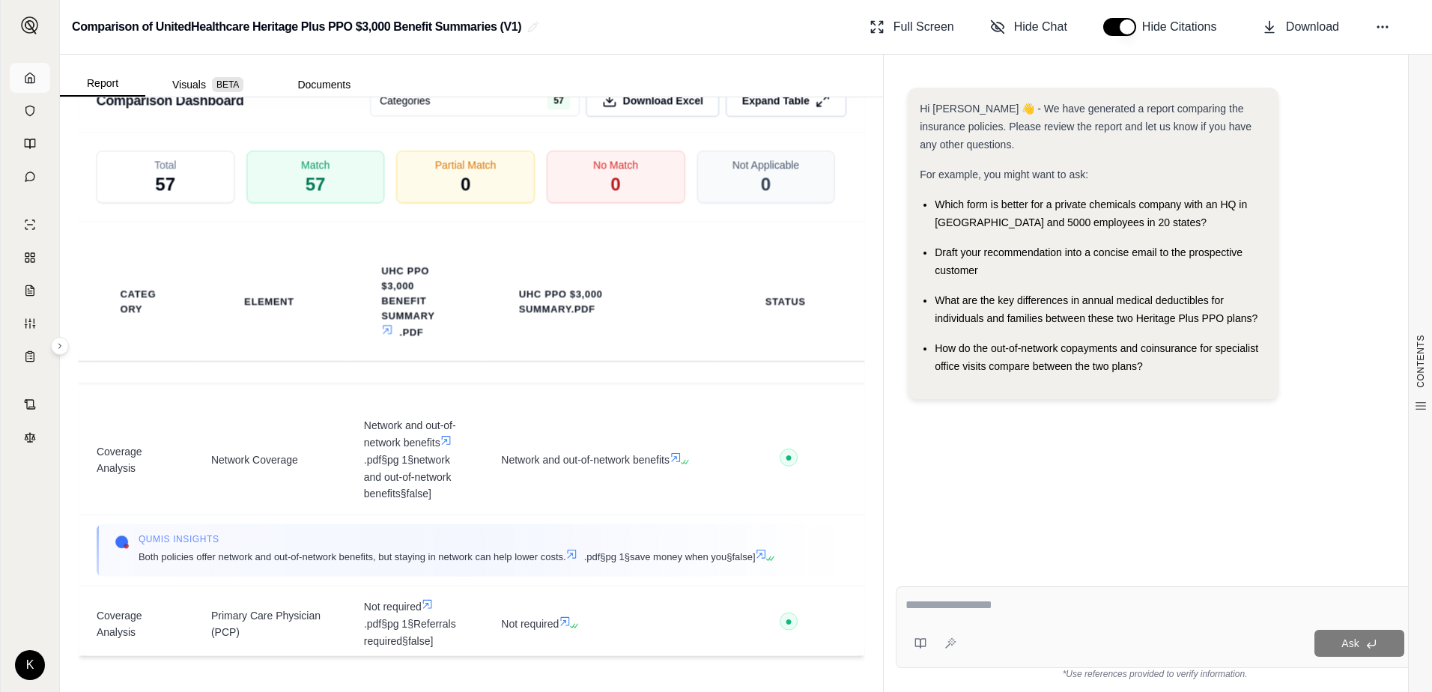
click at [49, 73] on link at bounding box center [30, 78] width 40 height 30
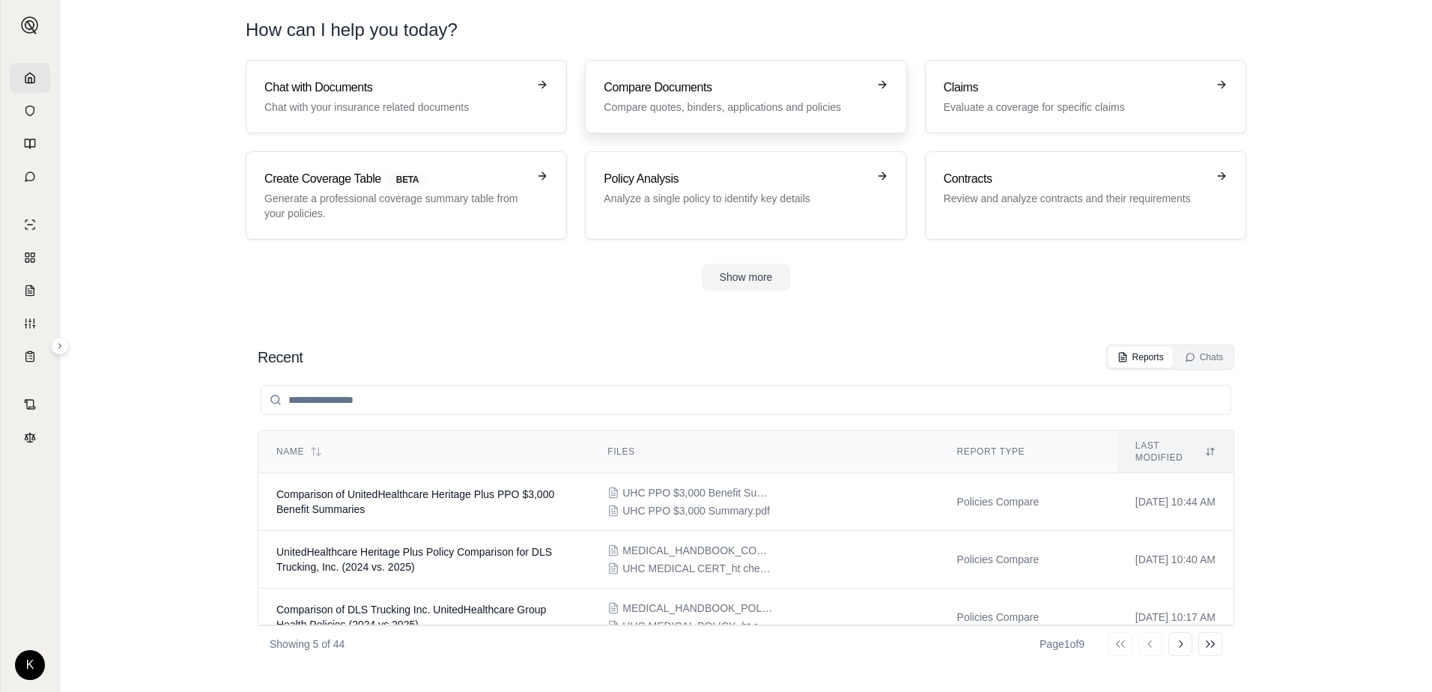
click at [695, 122] on link "Compare Documents Compare quotes, binders, applications and policies" at bounding box center [745, 96] width 321 height 73
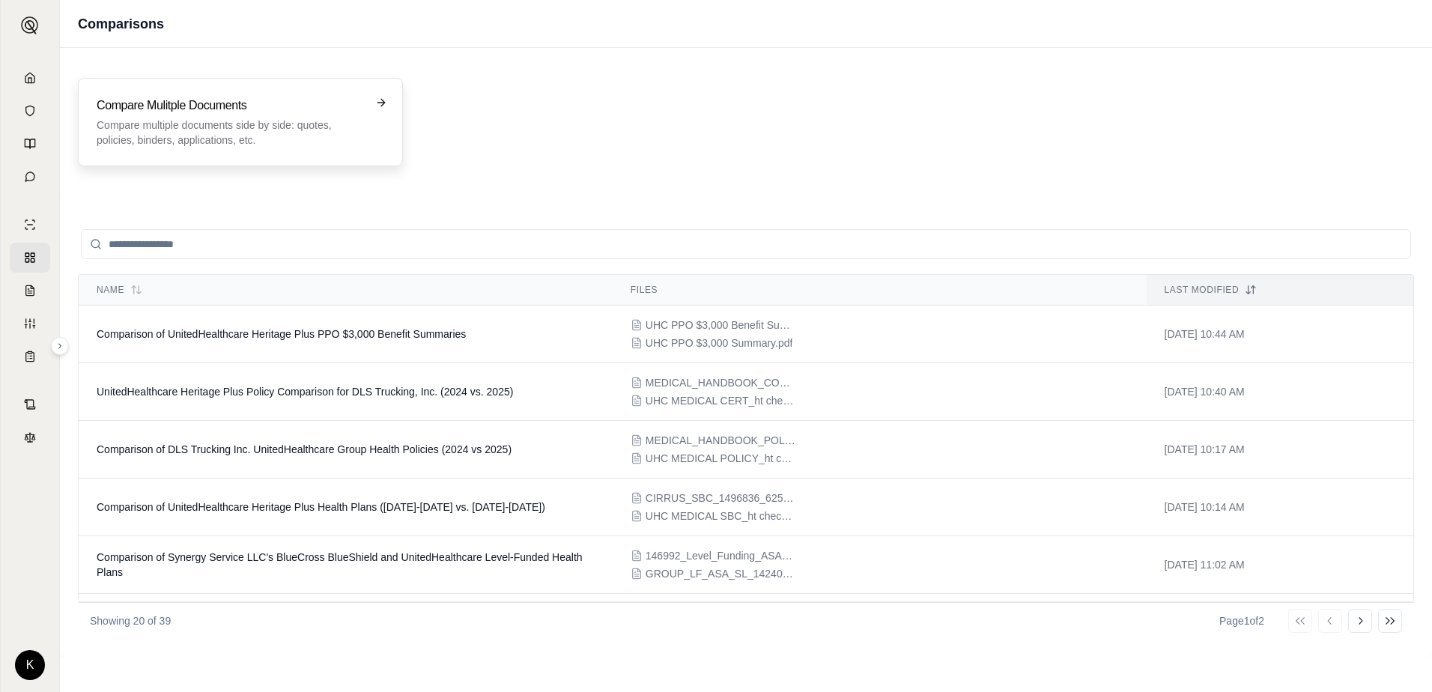
click at [314, 160] on div "Compare Mulitple Documents Compare multiple documents side by side: quotes, pol…" at bounding box center [240, 122] width 325 height 88
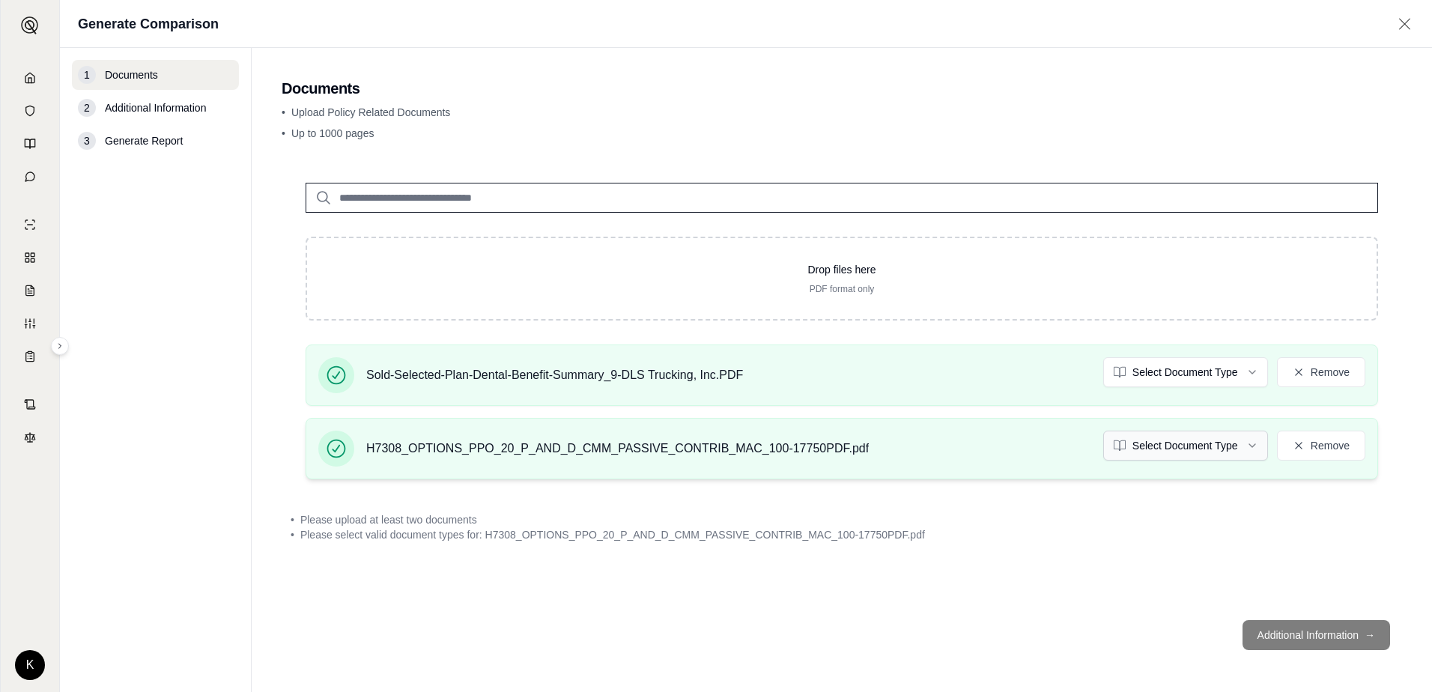
click at [952, 436] on html "K Generate Comparison 1 Documents 2 Additional Information 3 Generate Report Do…" at bounding box center [716, 346] width 1432 height 692
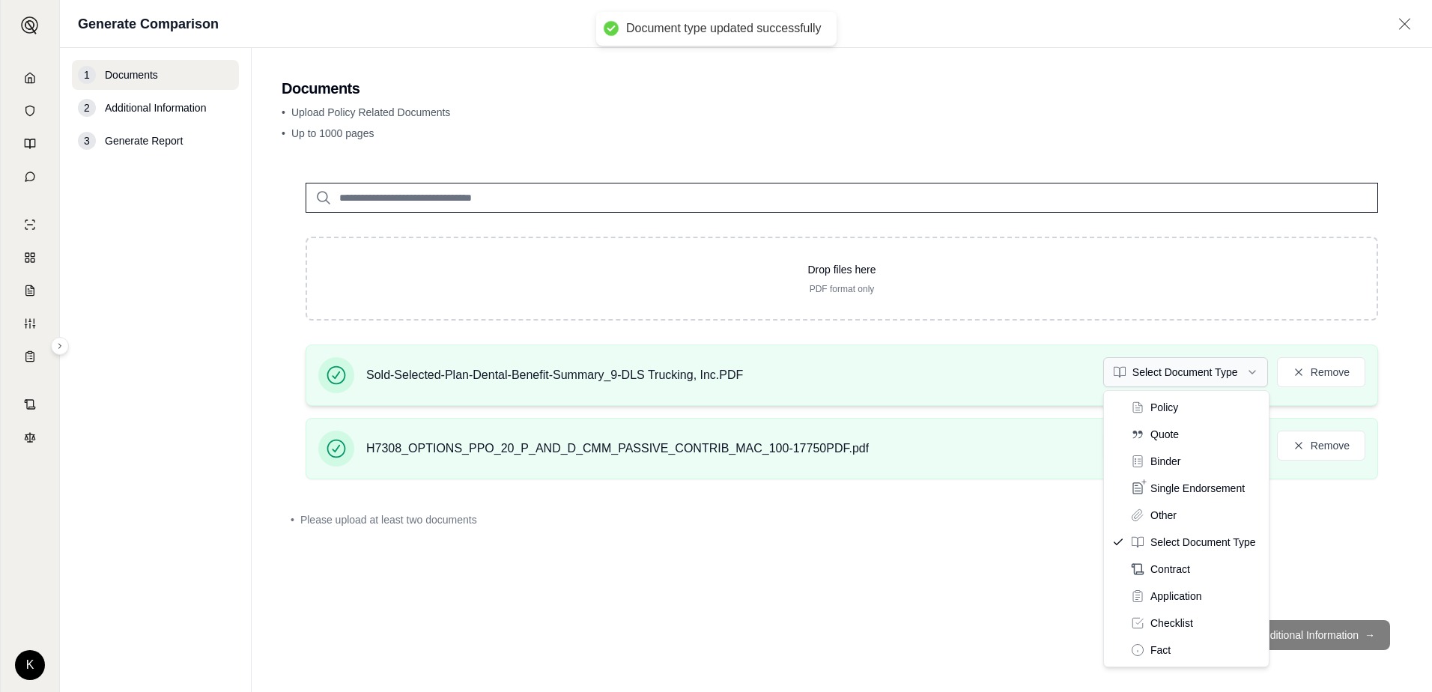
click at [952, 377] on html "Document type updated successfully K Generate Comparison 1 Documents 2 Addition…" at bounding box center [716, 346] width 1432 height 692
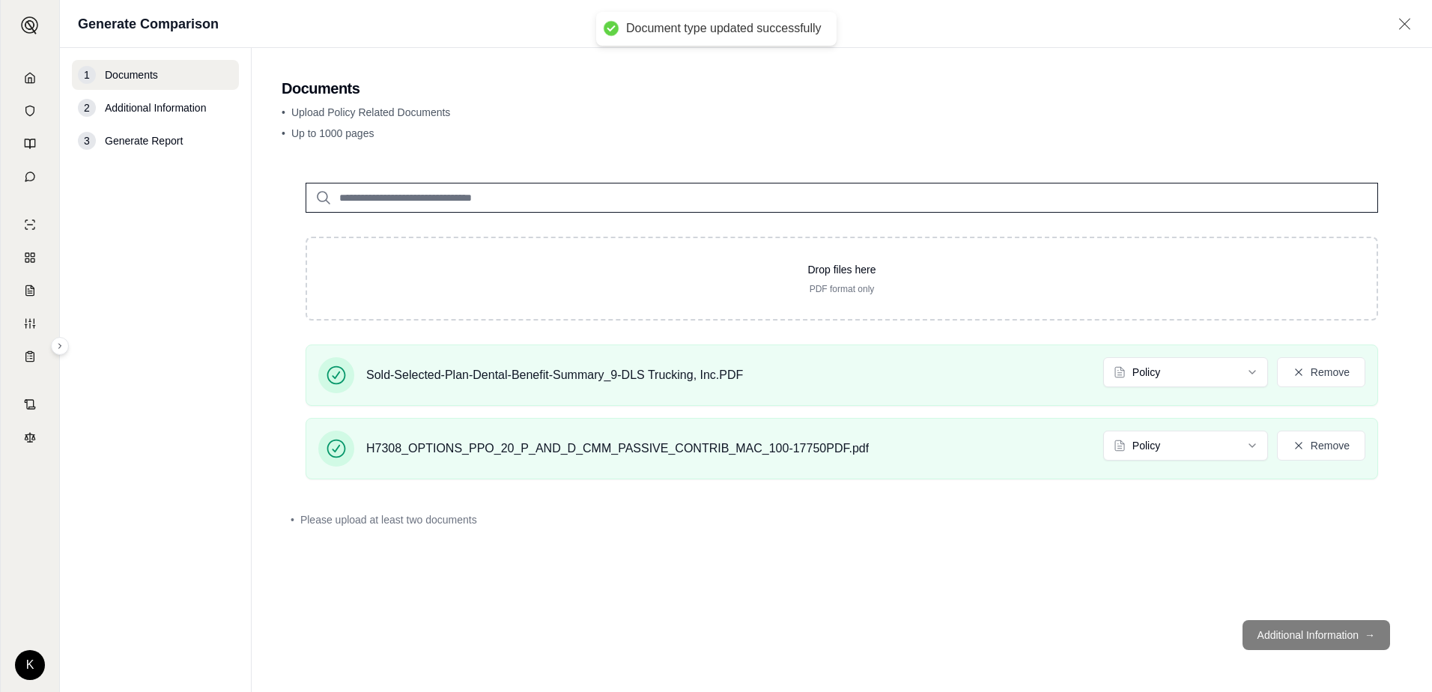
click at [952, 482] on footer "Additional Information →" at bounding box center [842, 635] width 1120 height 54
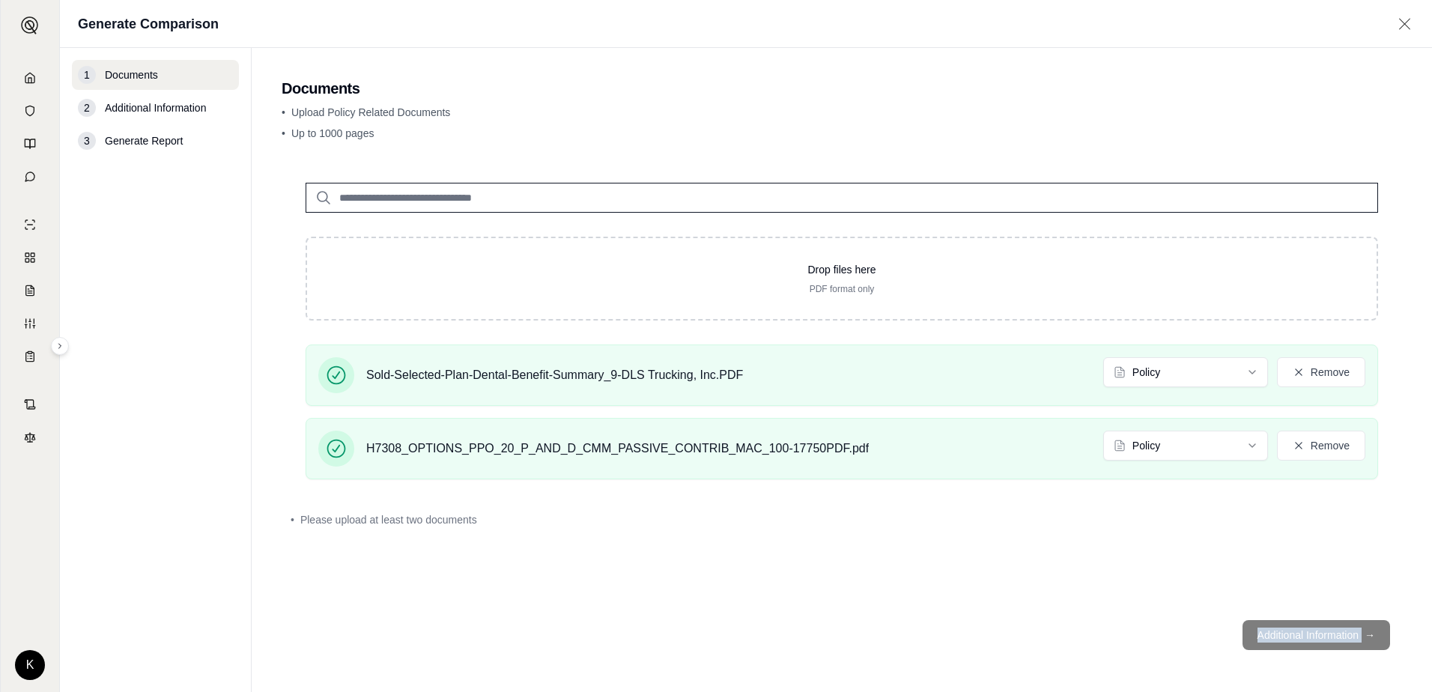
drag, startPoint x: 1324, startPoint y: 622, endPoint x: 1341, endPoint y: 639, distance: 23.8
click at [952, 482] on footer "Additional Information →" at bounding box center [842, 635] width 1120 height 54
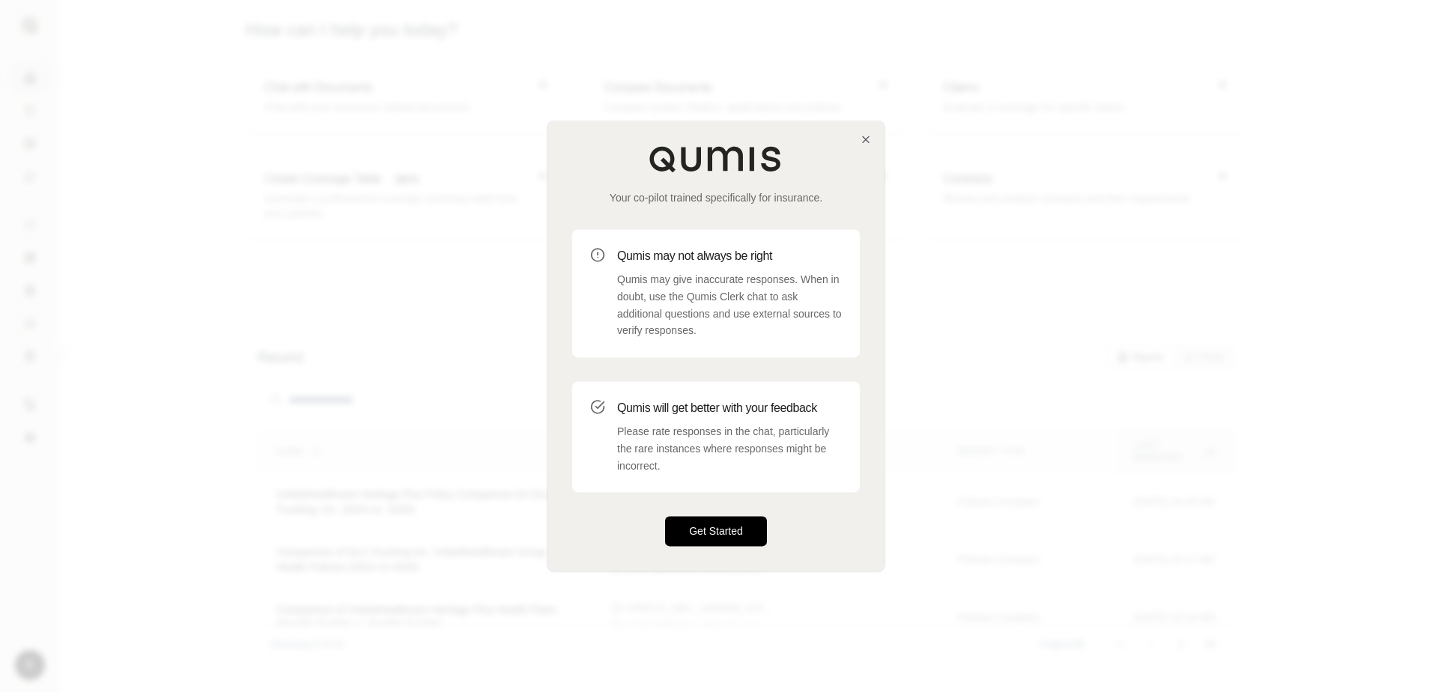
click at [747, 520] on button "Get Started" at bounding box center [716, 532] width 102 height 30
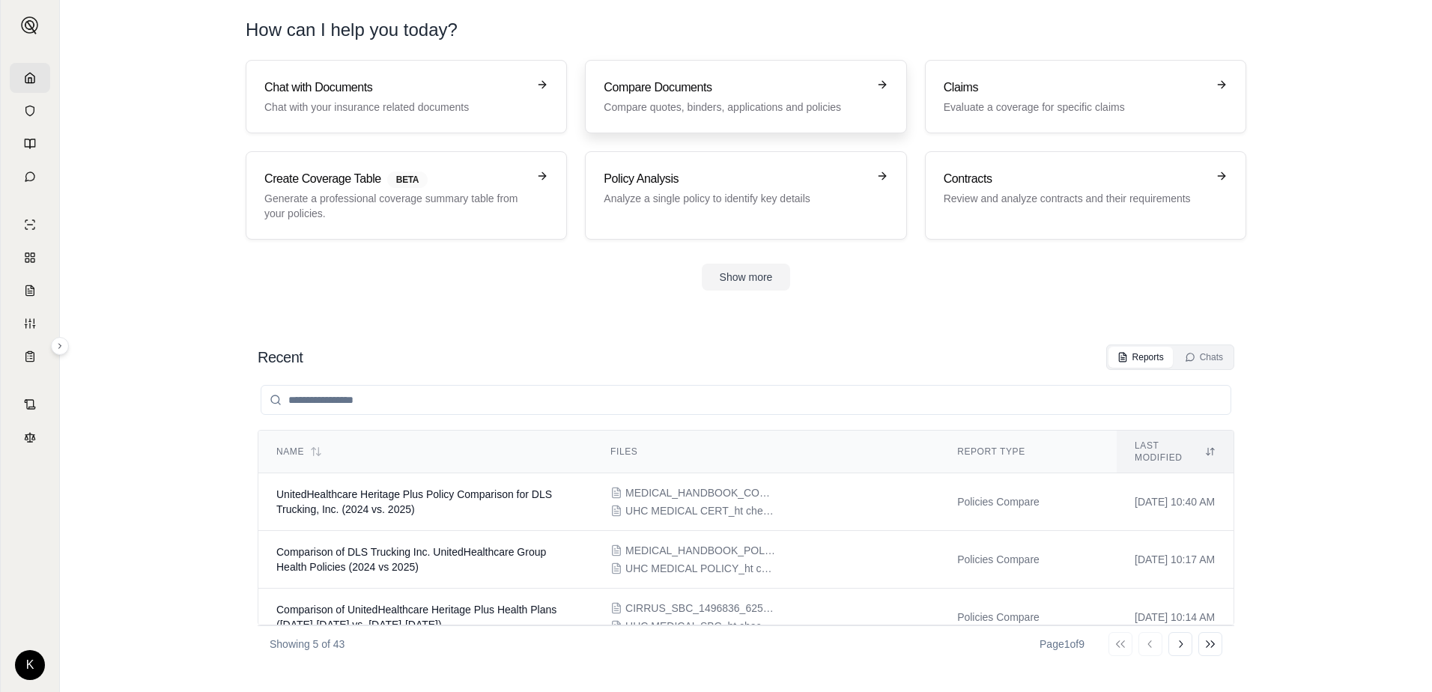
click at [716, 107] on p "Compare quotes, binders, applications and policies" at bounding box center [735, 107] width 263 height 15
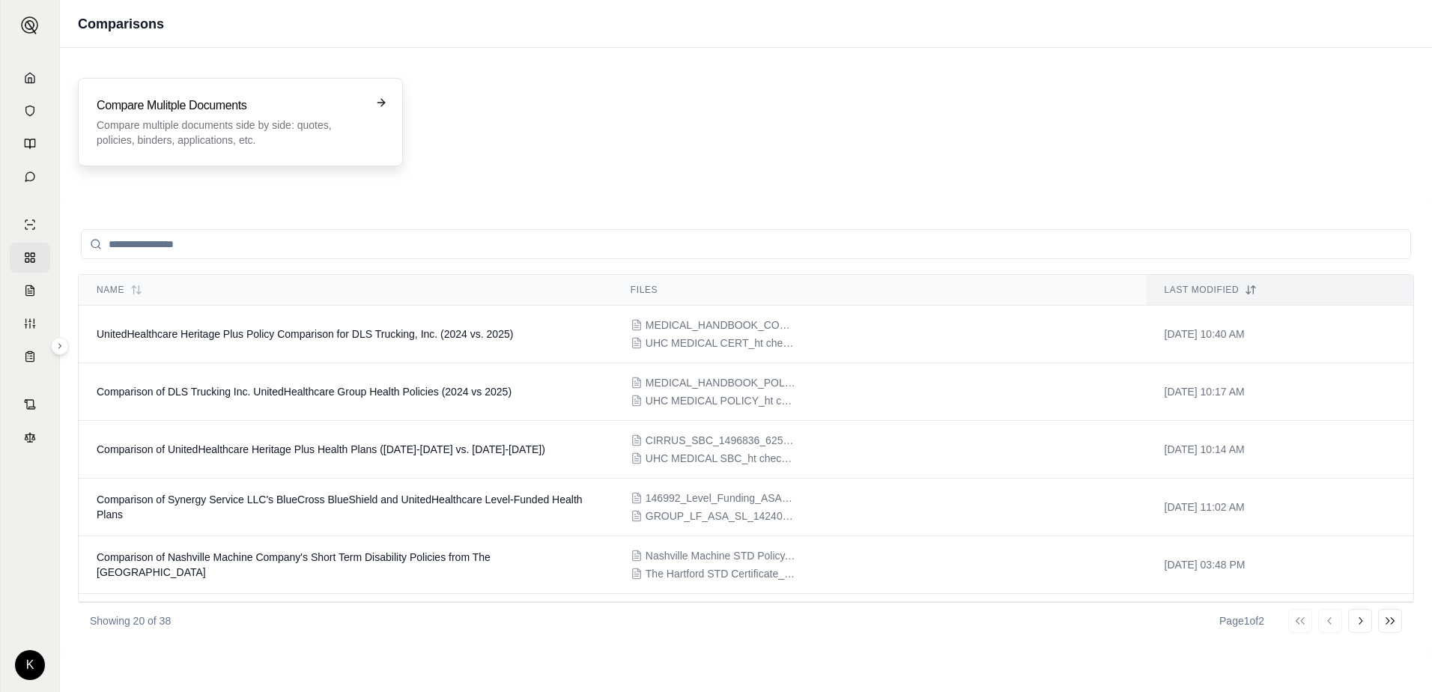
click at [174, 117] on div "Compare Mulitple Documents Compare multiple documents side by side: quotes, pol…" at bounding box center [230, 122] width 267 height 51
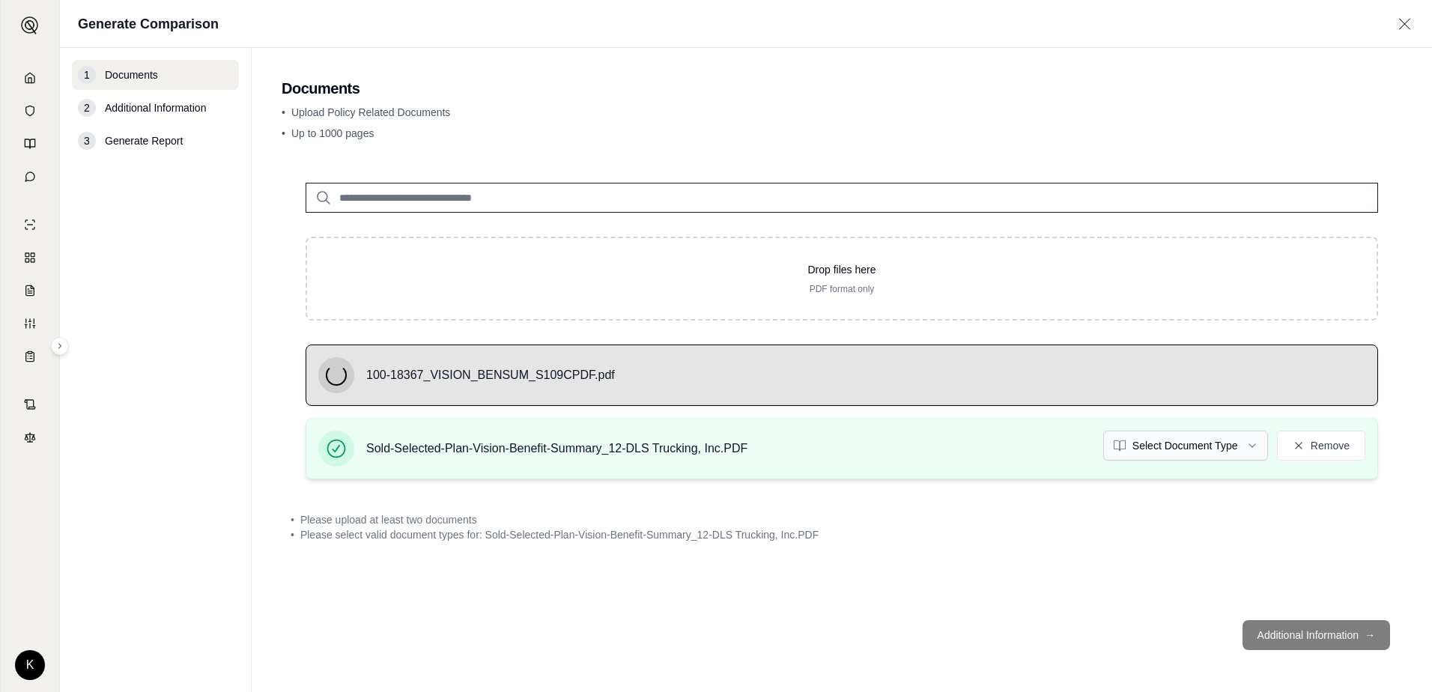
click at [1221, 448] on html "K Generate Comparison 1 Documents 2 Additional Information 3 Generate Report Do…" at bounding box center [716, 346] width 1432 height 692
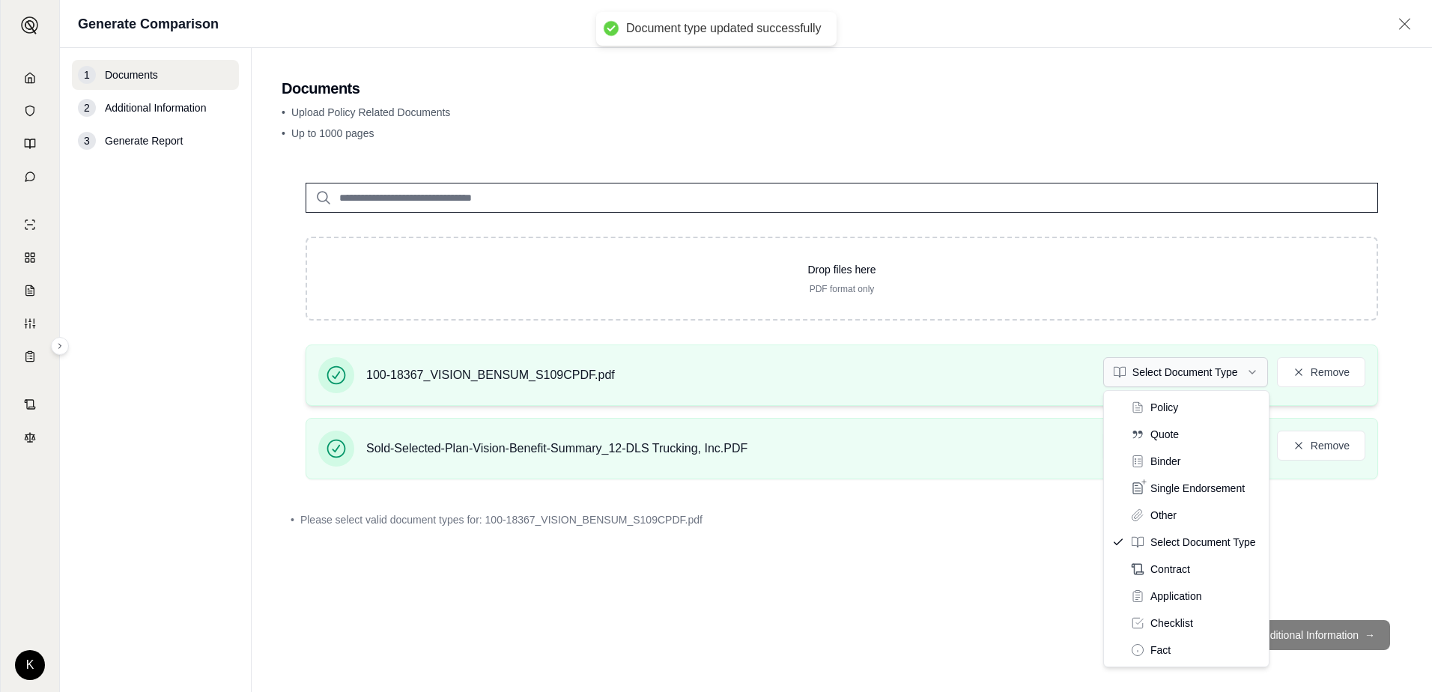
click at [1206, 376] on html "Document type updated successfully K Generate Comparison 1 Documents 2 Addition…" at bounding box center [716, 346] width 1432 height 692
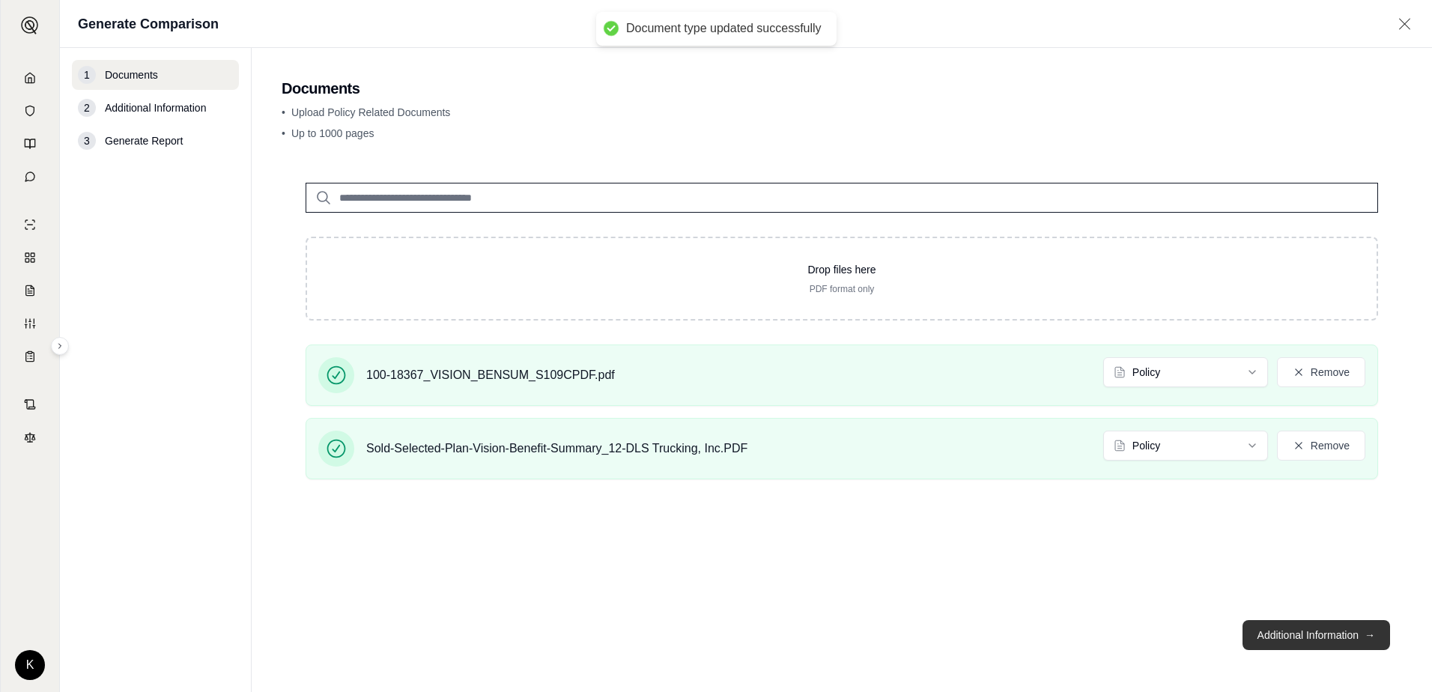
drag, startPoint x: 1224, startPoint y: 633, endPoint x: 1302, endPoint y: 632, distance: 77.9
click at [1225, 633] on footer "Additional Information →" at bounding box center [842, 635] width 1120 height 54
click at [1302, 632] on button "Additional Information →" at bounding box center [1316, 635] width 148 height 30
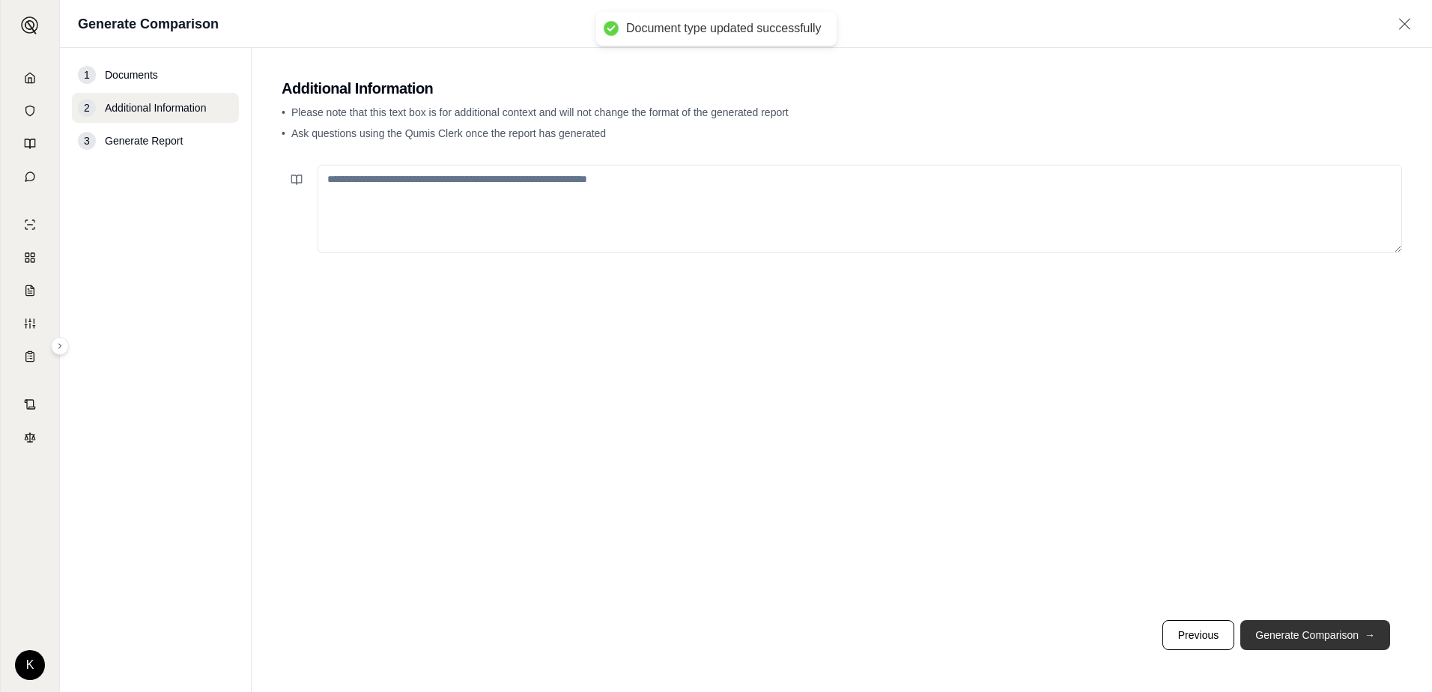
click at [1302, 632] on button "Generate Comparison →" at bounding box center [1315, 635] width 150 height 30
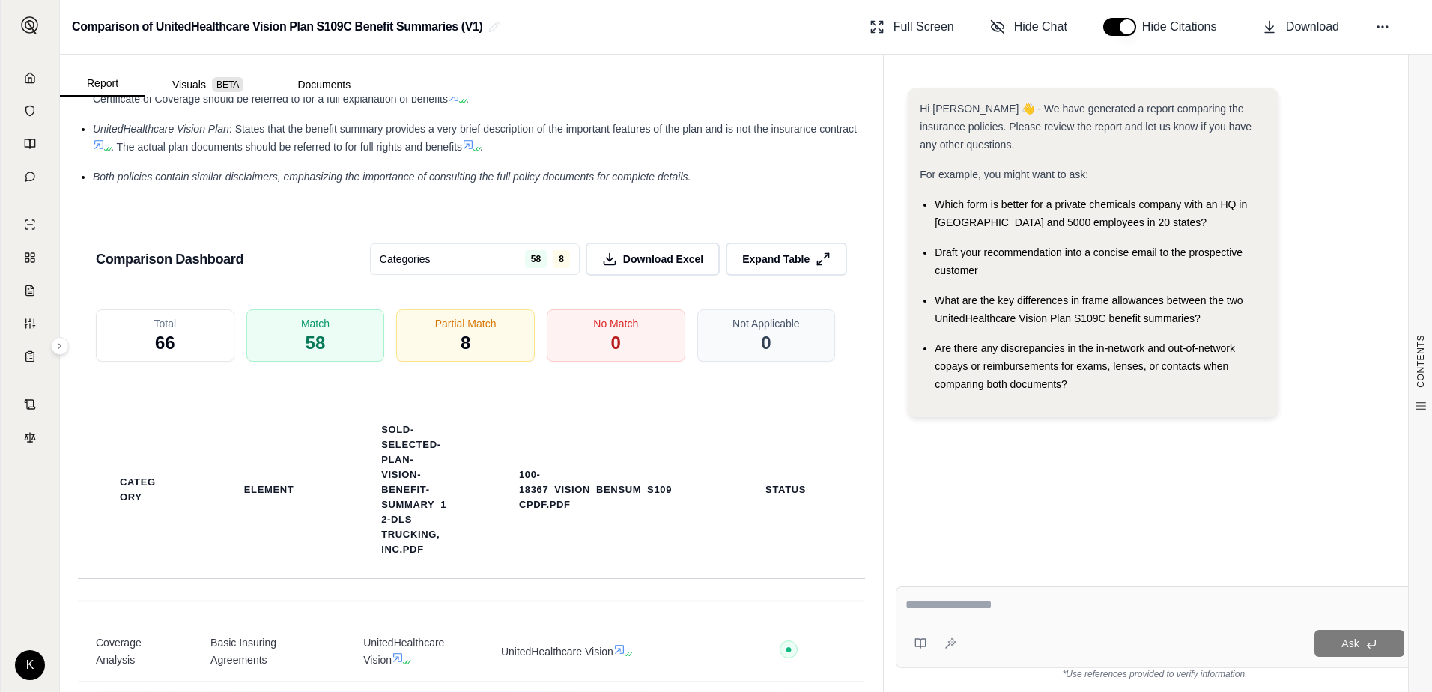
scroll to position [2637, 0]
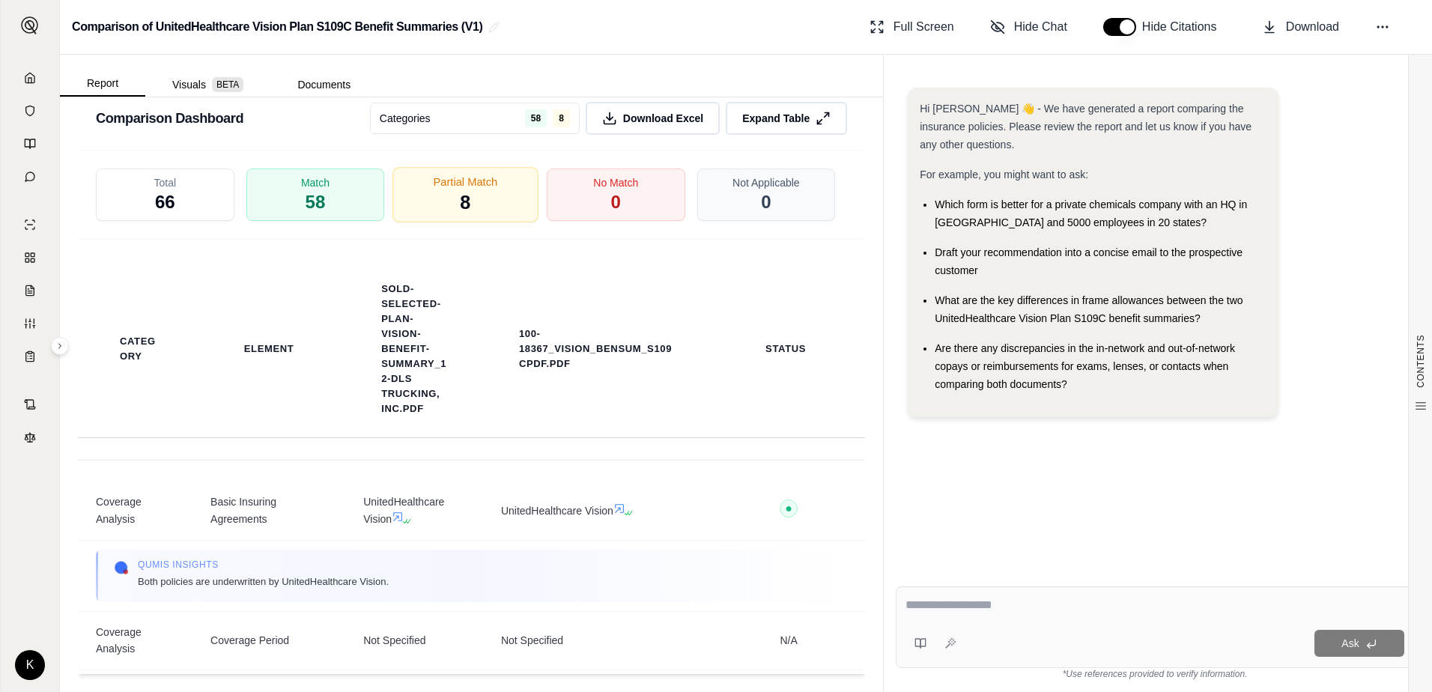
drag, startPoint x: 438, startPoint y: 195, endPoint x: 461, endPoint y: 200, distance: 23.8
click at [441, 195] on div "Partial Match 8" at bounding box center [465, 194] width 145 height 55
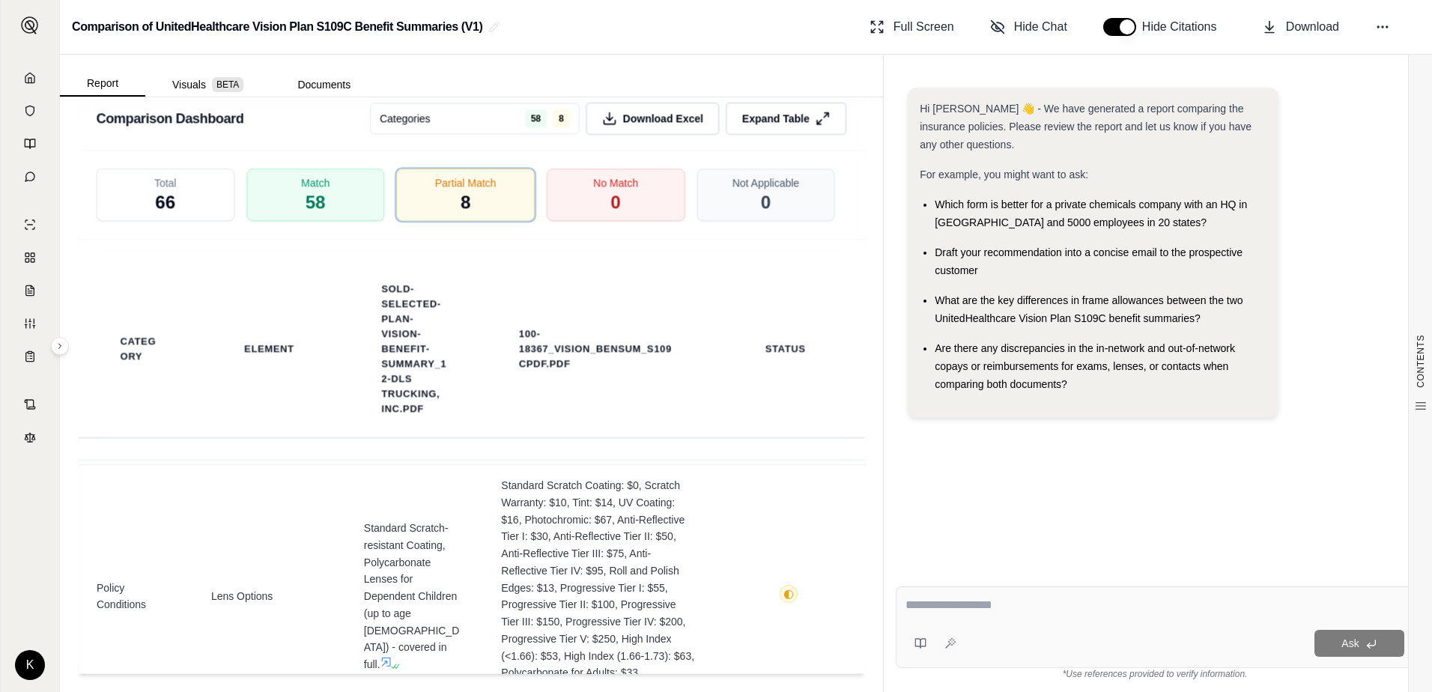
scroll to position [899, 0]
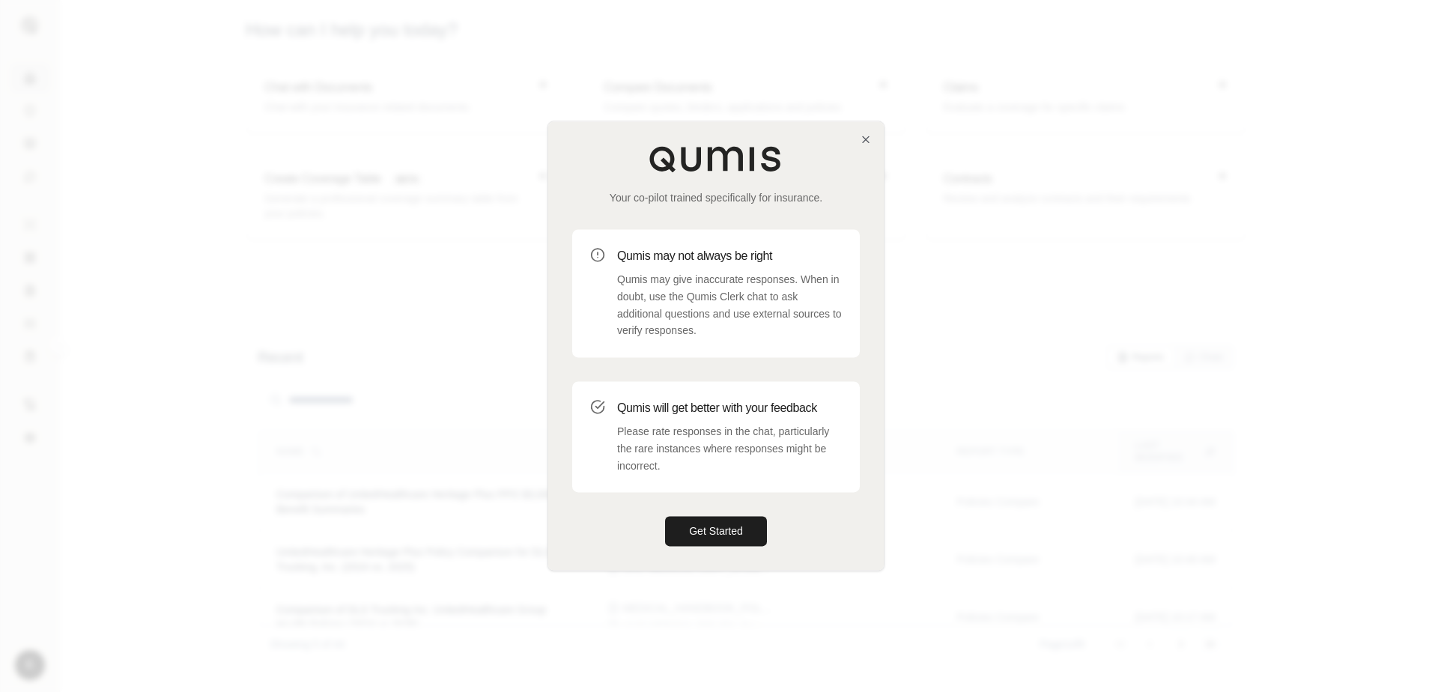
click at [714, 556] on div "Your co-pilot trained specifically for insurance. Qumis may not always be right…" at bounding box center [715, 345] width 335 height 449
click at [717, 540] on button "Get Started" at bounding box center [716, 532] width 102 height 30
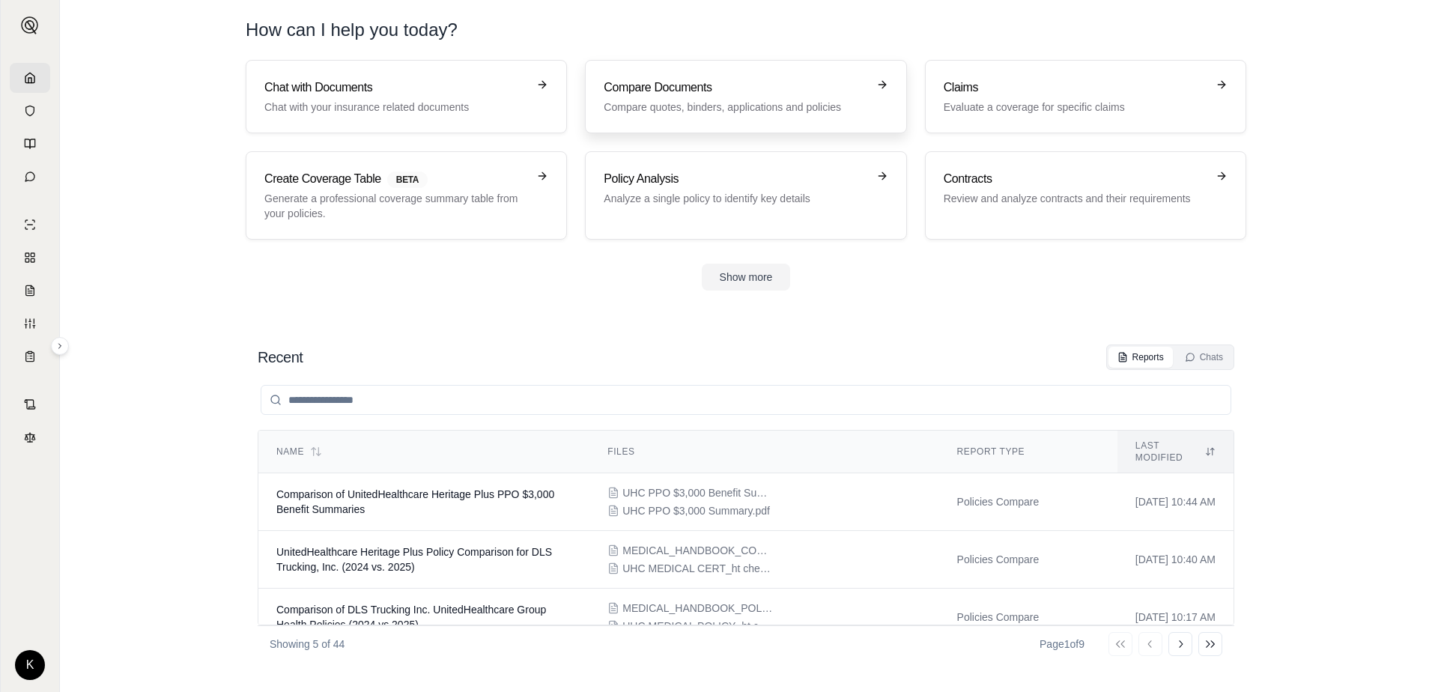
click at [677, 100] on p "Compare quotes, binders, applications and policies" at bounding box center [735, 107] width 263 height 15
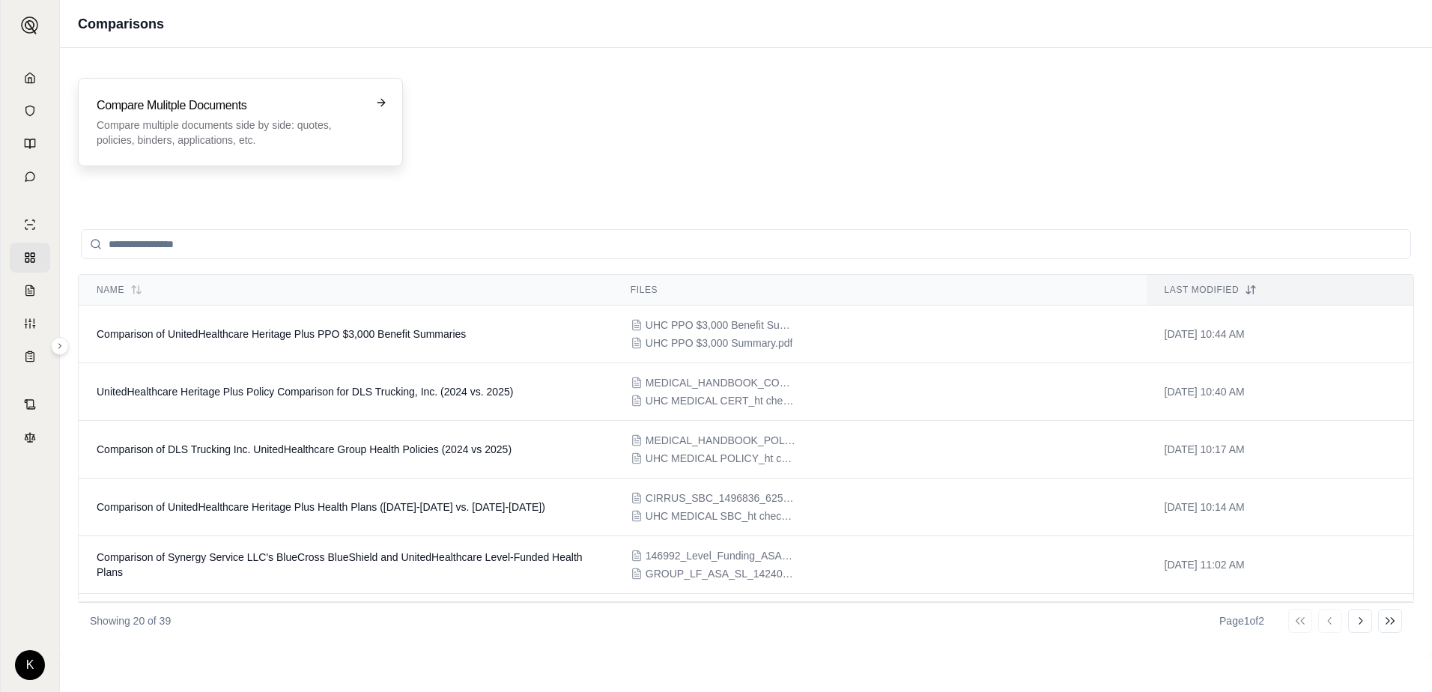
click at [128, 146] on p "Compare multiple documents side by side: quotes, policies, binders, application…" at bounding box center [230, 133] width 267 height 30
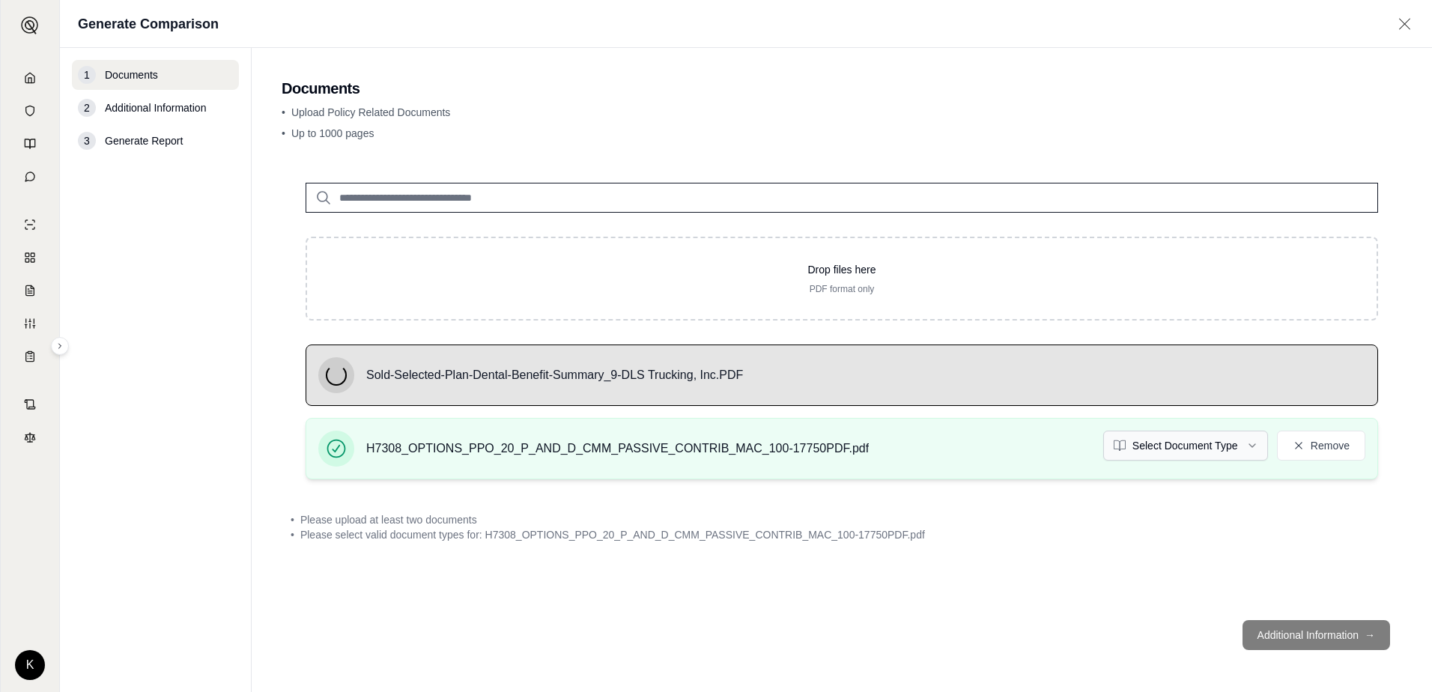
click at [1217, 452] on html "K Generate Comparison 1 Documents 2 Additional Information 3 Generate Report Do…" at bounding box center [716, 346] width 1432 height 692
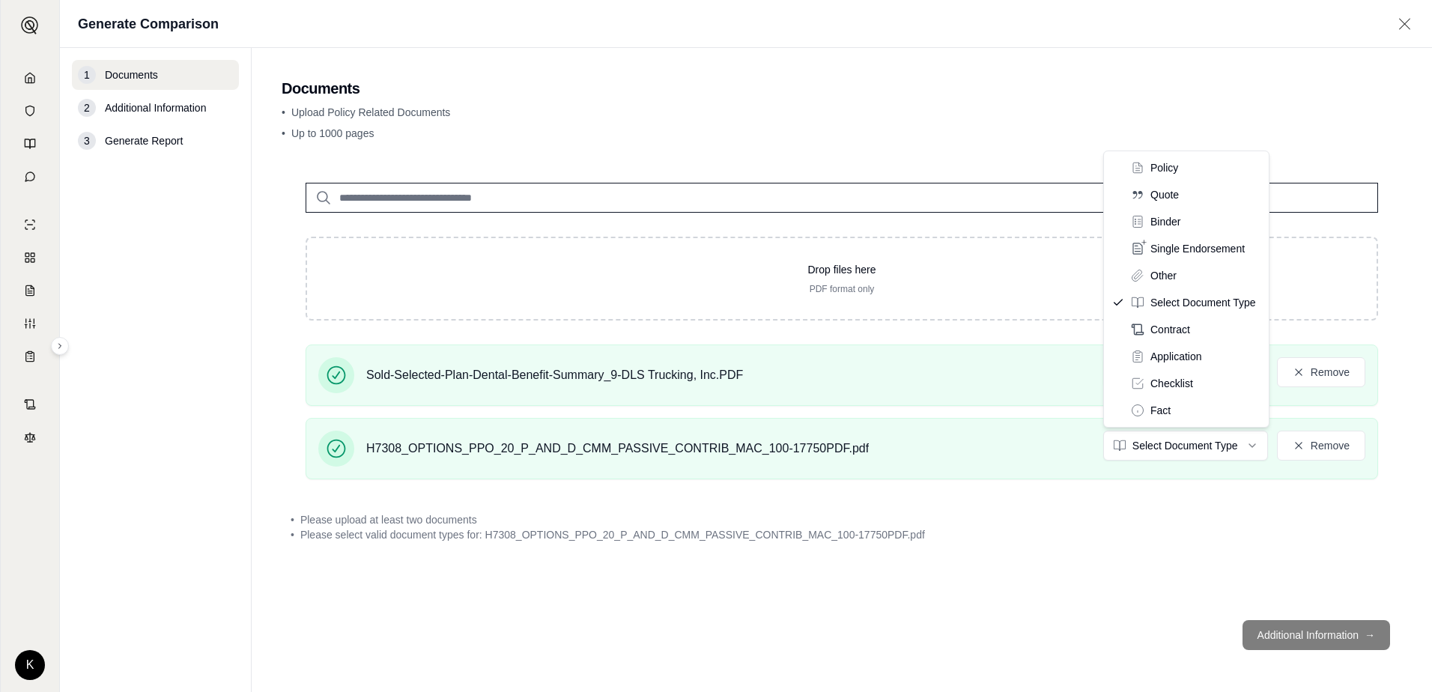
drag, startPoint x: 1168, startPoint y: 167, endPoint x: 1163, endPoint y: 205, distance: 38.5
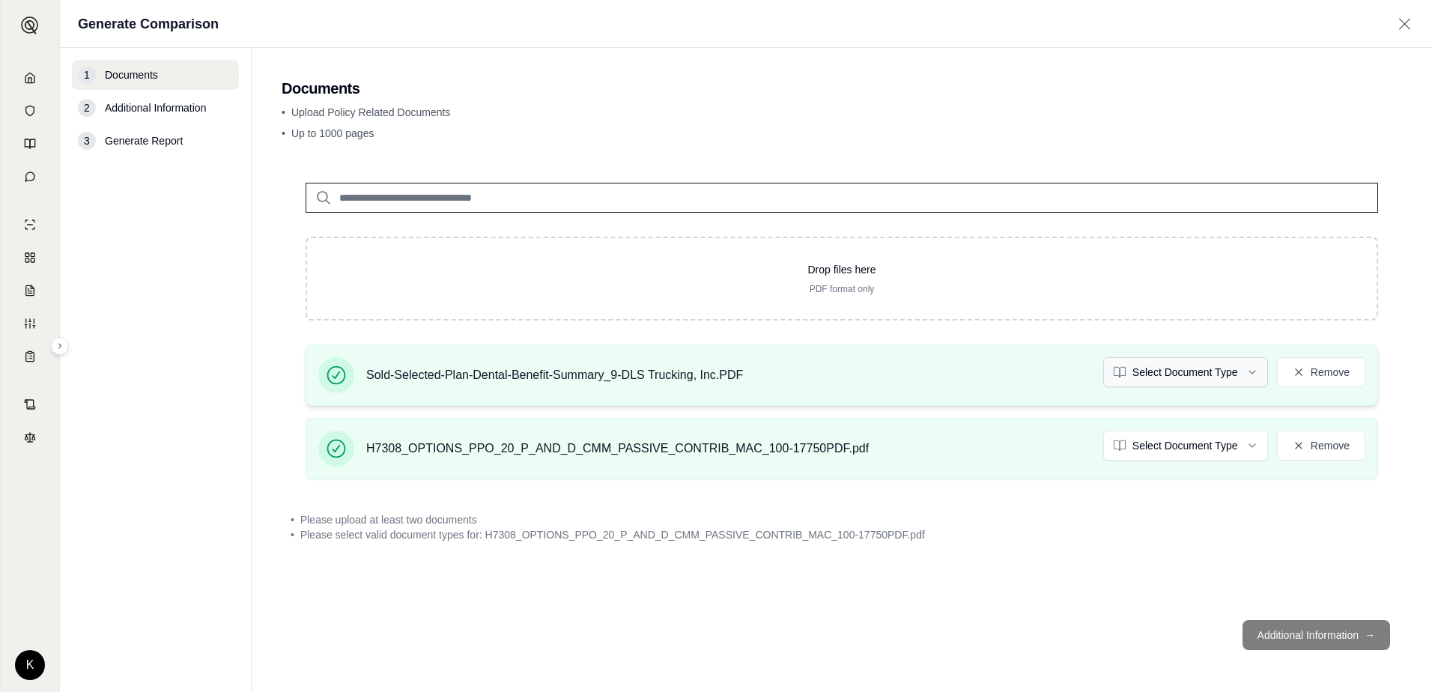
click at [1185, 371] on html "K Generate Comparison 1 Documents 2 Additional Information 3 Generate Report Do…" at bounding box center [716, 346] width 1432 height 692
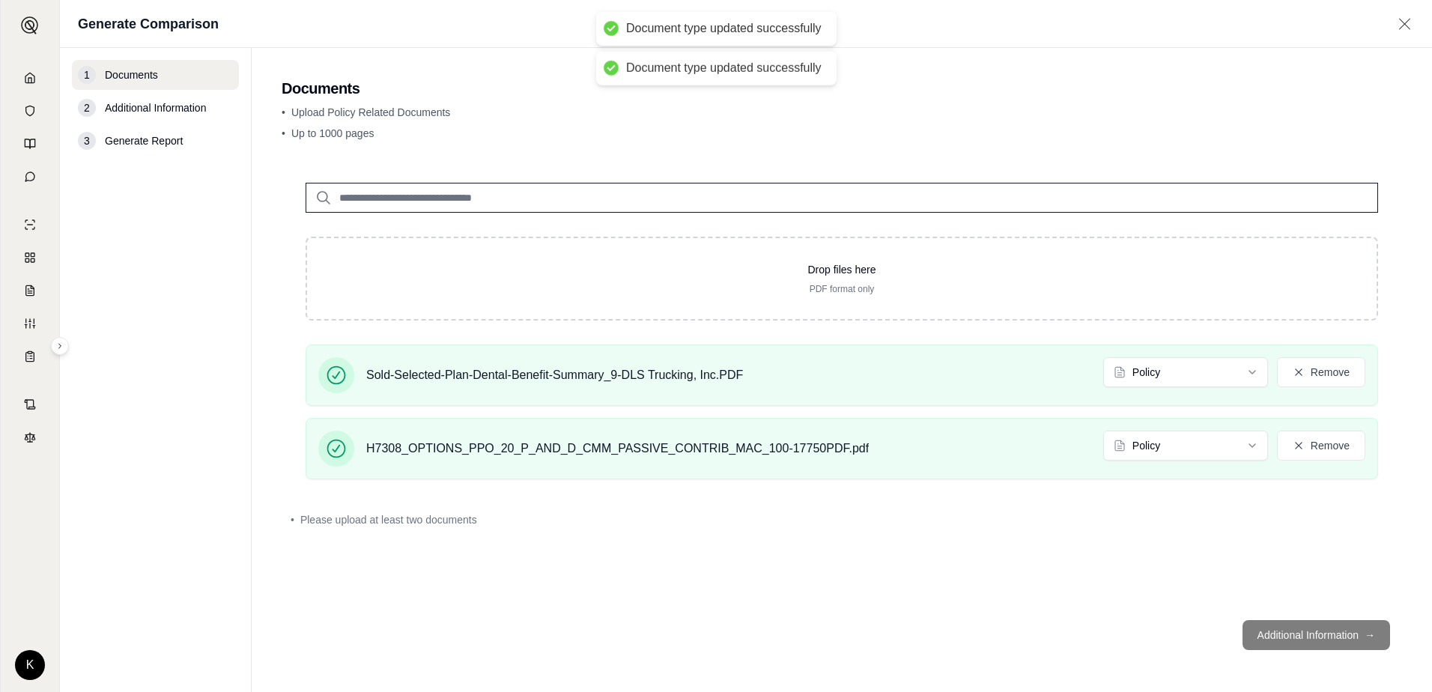
click at [1287, 643] on footer "Additional Information →" at bounding box center [842, 635] width 1120 height 54
click at [1014, 500] on div "Drop files here PDF format only Sold-Selected-Plan-Dental-Benefit-Summary_9-DLS…" at bounding box center [842, 383] width 1120 height 449
click at [1277, 625] on footer "Additional Information →" at bounding box center [842, 635] width 1120 height 54
click at [876, 593] on div "Drop files here PDF format only Sold-Selected-Plan-Dental-Benefit-Summary_9-DLS…" at bounding box center [842, 383] width 1120 height 449
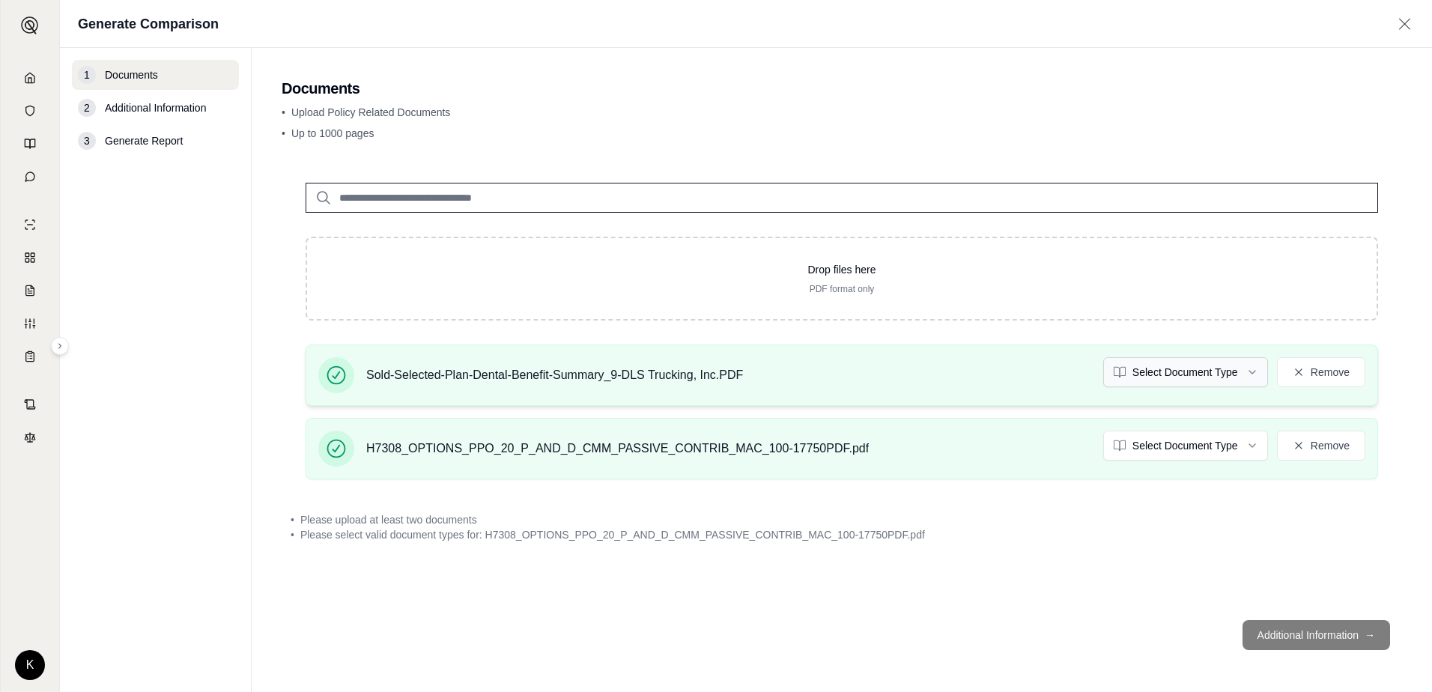
click at [1219, 368] on html "K Generate Comparison 1 Documents 2 Additional Information 3 Generate Report Do…" at bounding box center [716, 346] width 1432 height 692
click at [1170, 458] on html "K Generate Comparison 1 Documents 2 Additional Information 3 Generate Report Do…" at bounding box center [716, 346] width 1432 height 692
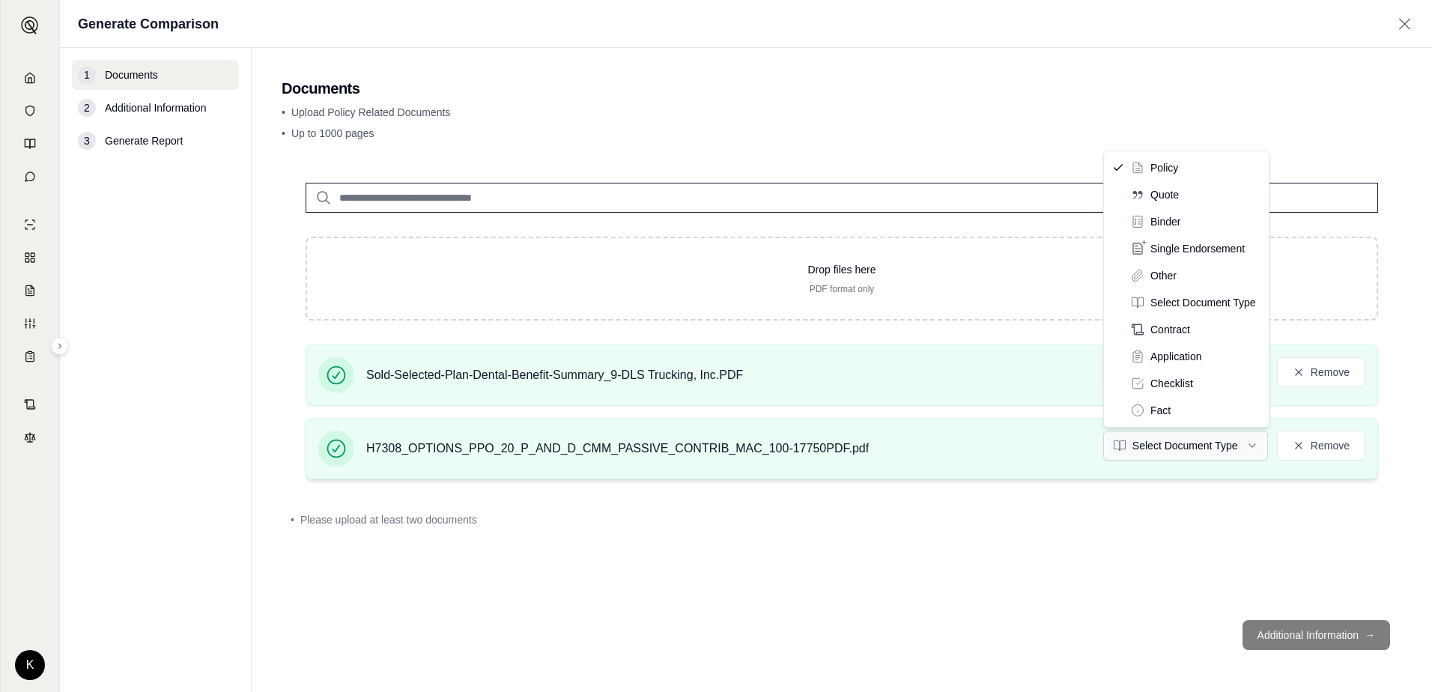
click at [1188, 444] on html "K Generate Comparison 1 Documents 2 Additional Information 3 Generate Report Do…" at bounding box center [716, 346] width 1432 height 692
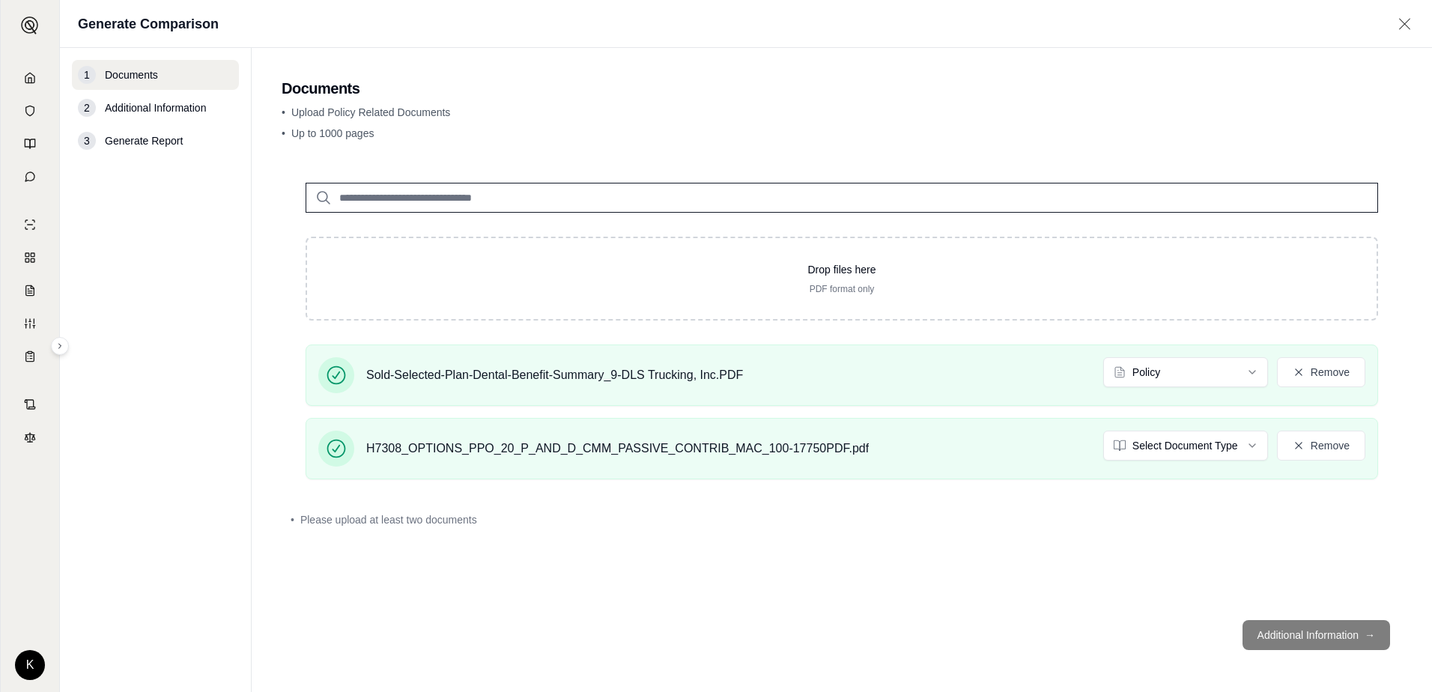
click at [1082, 601] on div "Drop files here PDF format only Sold-Selected-Plan-Dental-Benefit-Summary_9-DLS…" at bounding box center [842, 383] width 1120 height 449
click at [1149, 449] on html "K Generate Comparison 1 Documents 2 Additional Information 3 Generate Report Do…" at bounding box center [716, 346] width 1432 height 692
click at [1222, 586] on div "Drop files here PDF format only Sold-Selected-Plan-Dental-Benefit-Summary_9-DLS…" at bounding box center [842, 383] width 1120 height 449
click at [1263, 446] on html "K Generate Comparison 1 Documents 2 Additional Information 3 Generate Report Do…" at bounding box center [716, 346] width 1432 height 692
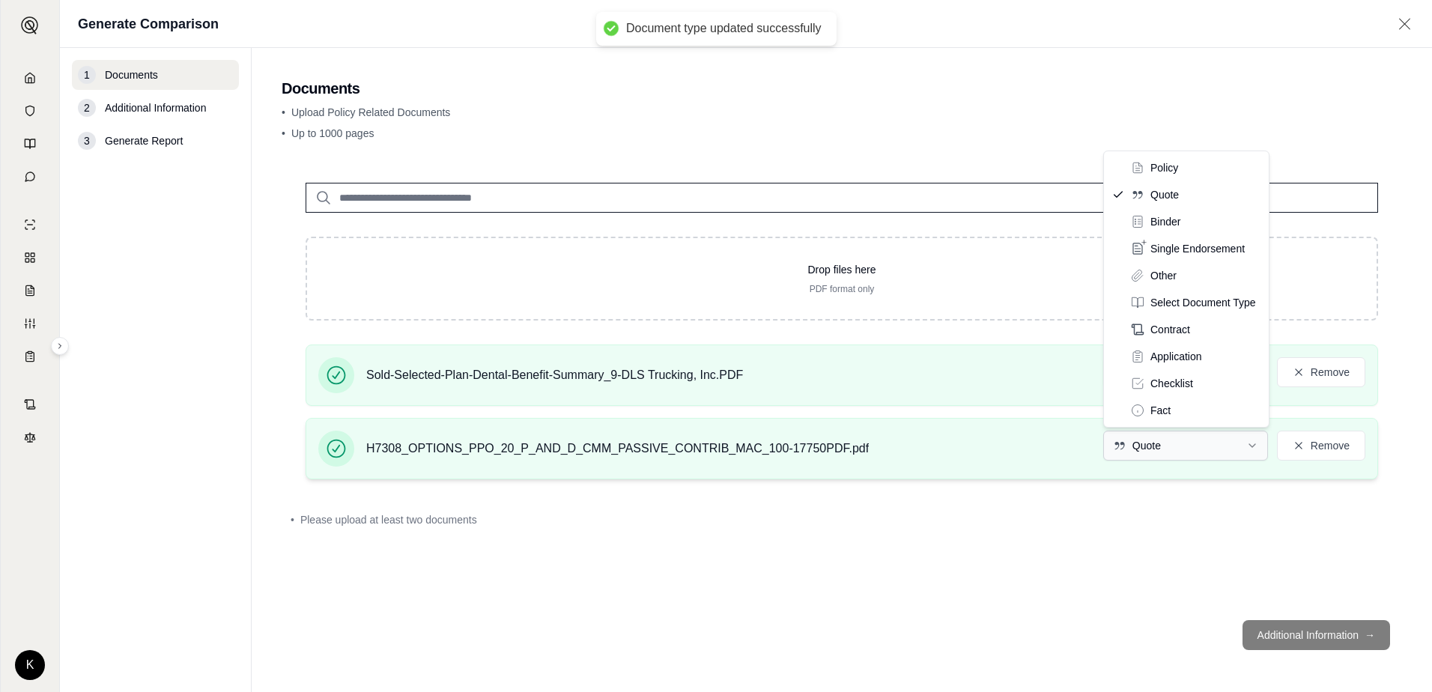
click at [1216, 453] on html "Document type updated successfully K Generate Comparison 1 Documents 2 Addition…" at bounding box center [716, 346] width 1432 height 692
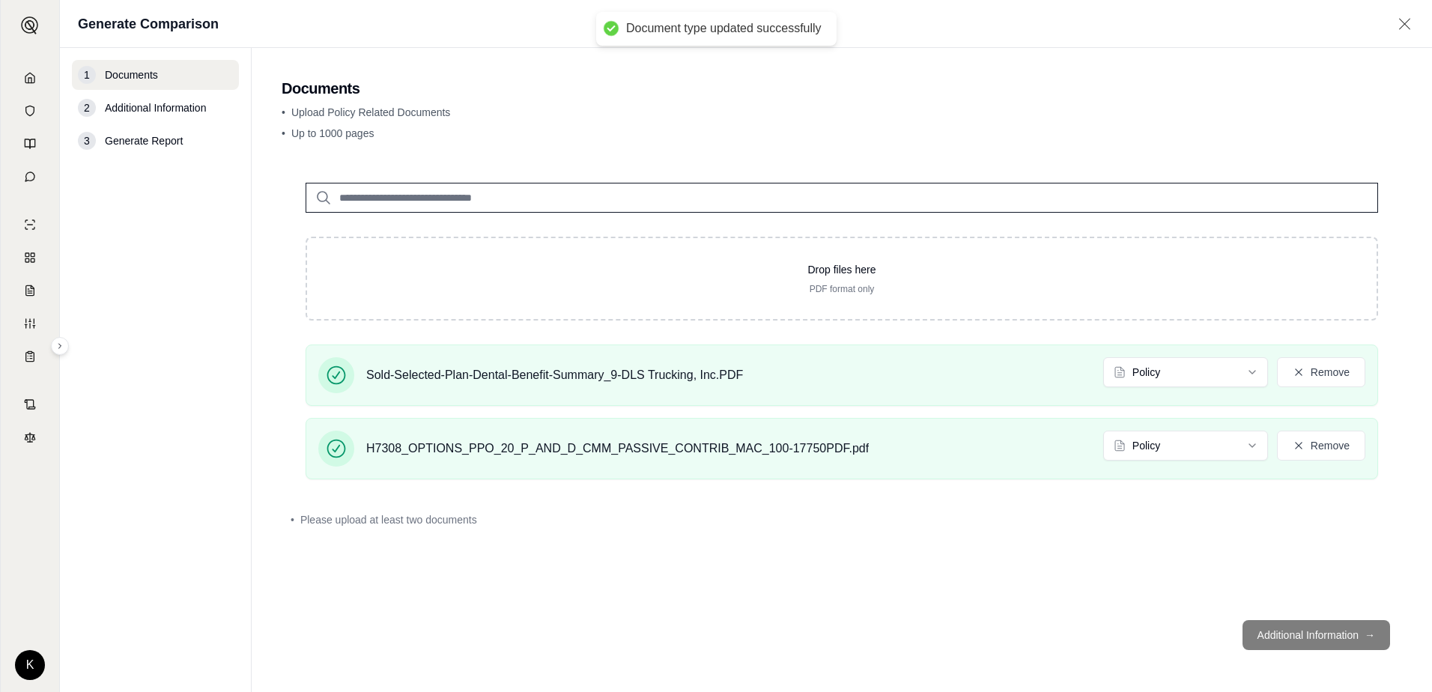
click at [1313, 633] on footer "Additional Information →" at bounding box center [842, 635] width 1120 height 54
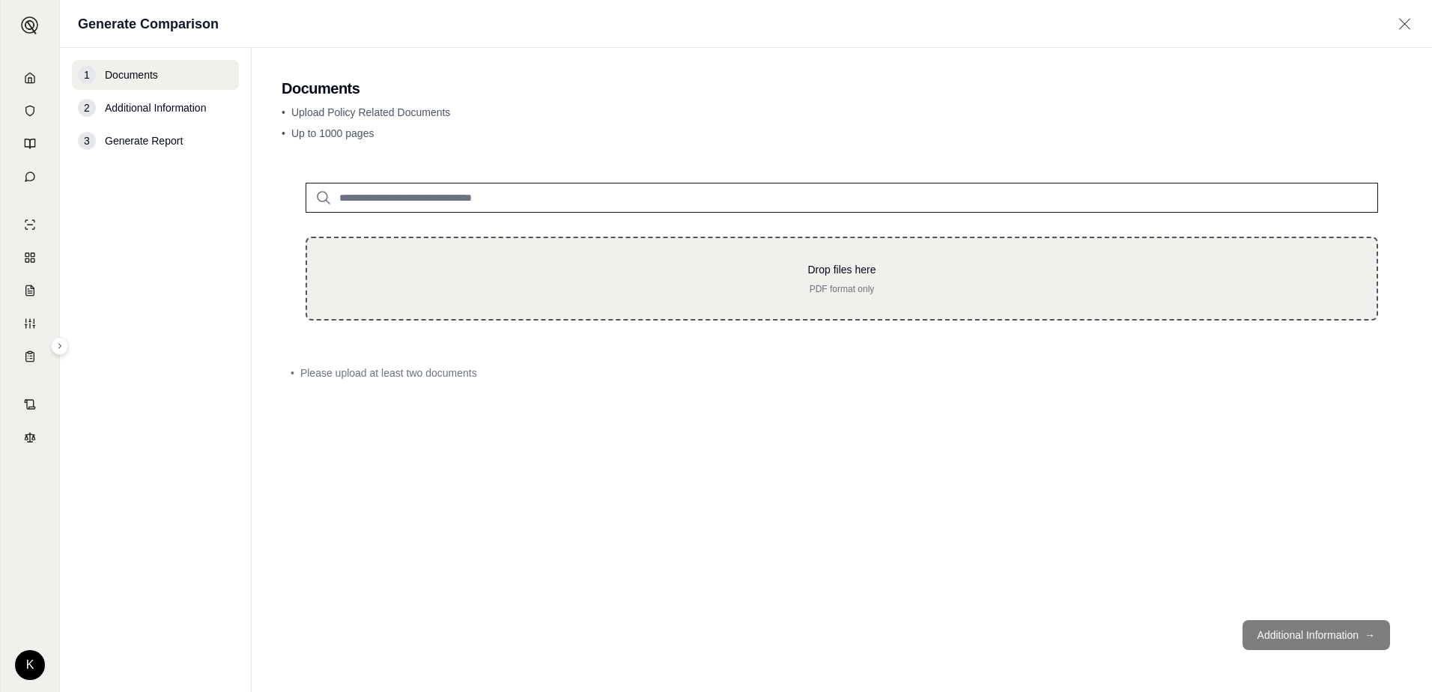
click at [726, 292] on p "PDF format only" at bounding box center [841, 289] width 1021 height 12
